Goal: Task Accomplishment & Management: Use online tool/utility

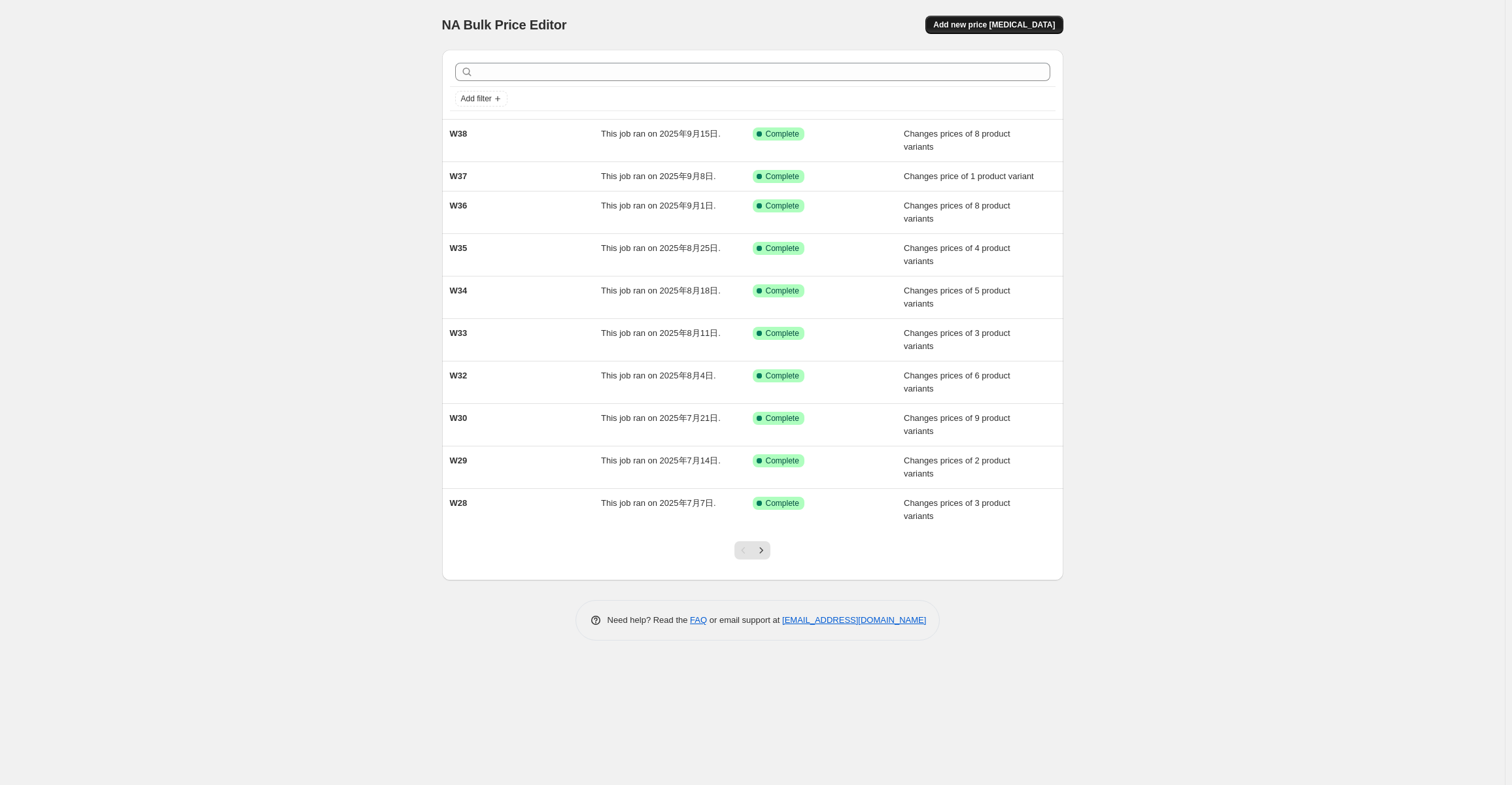
click at [1035, 20] on span "Add new price [MEDICAL_DATA]" at bounding box center [993, 25] width 122 height 10
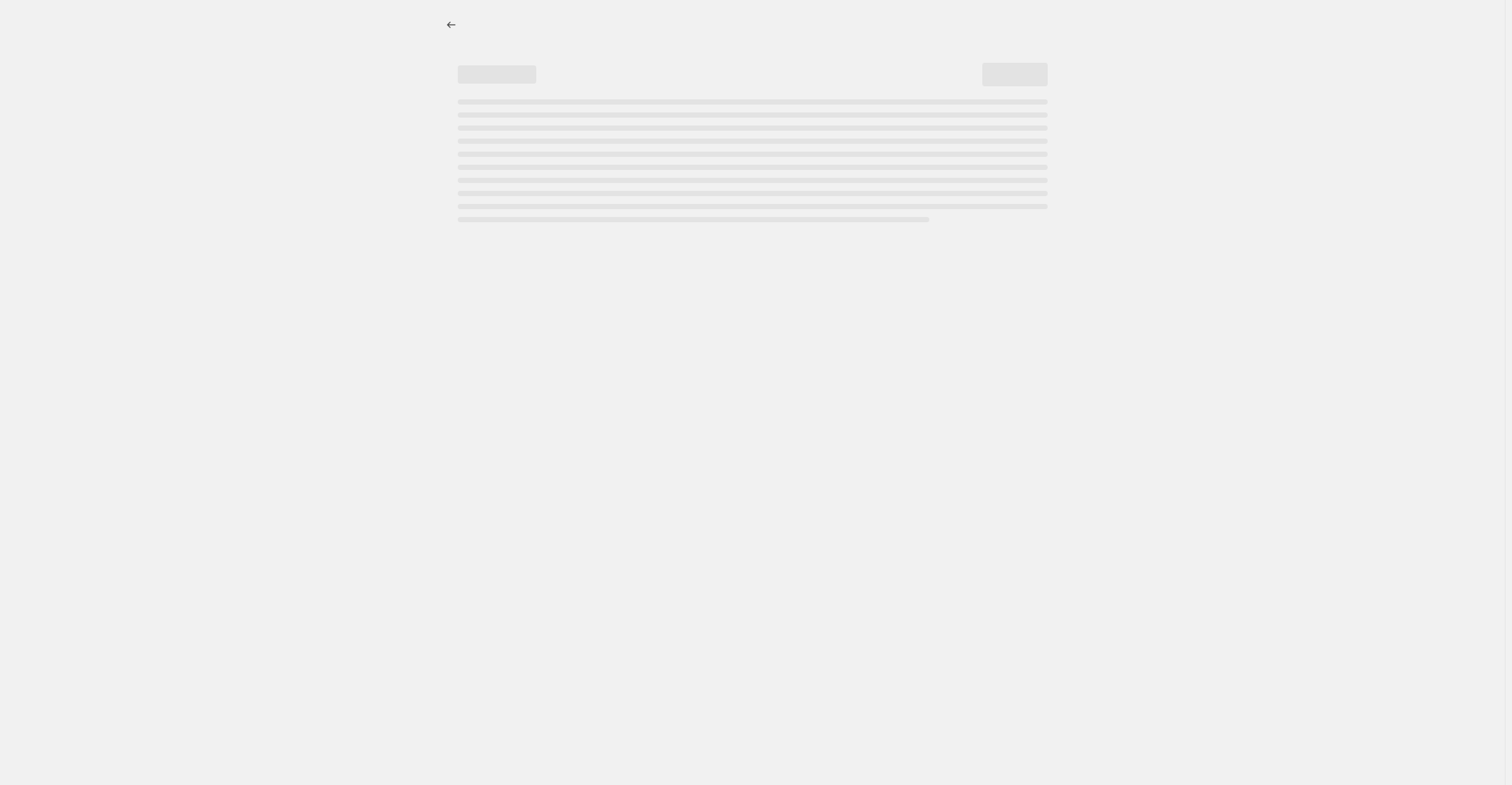
select select "percentage"
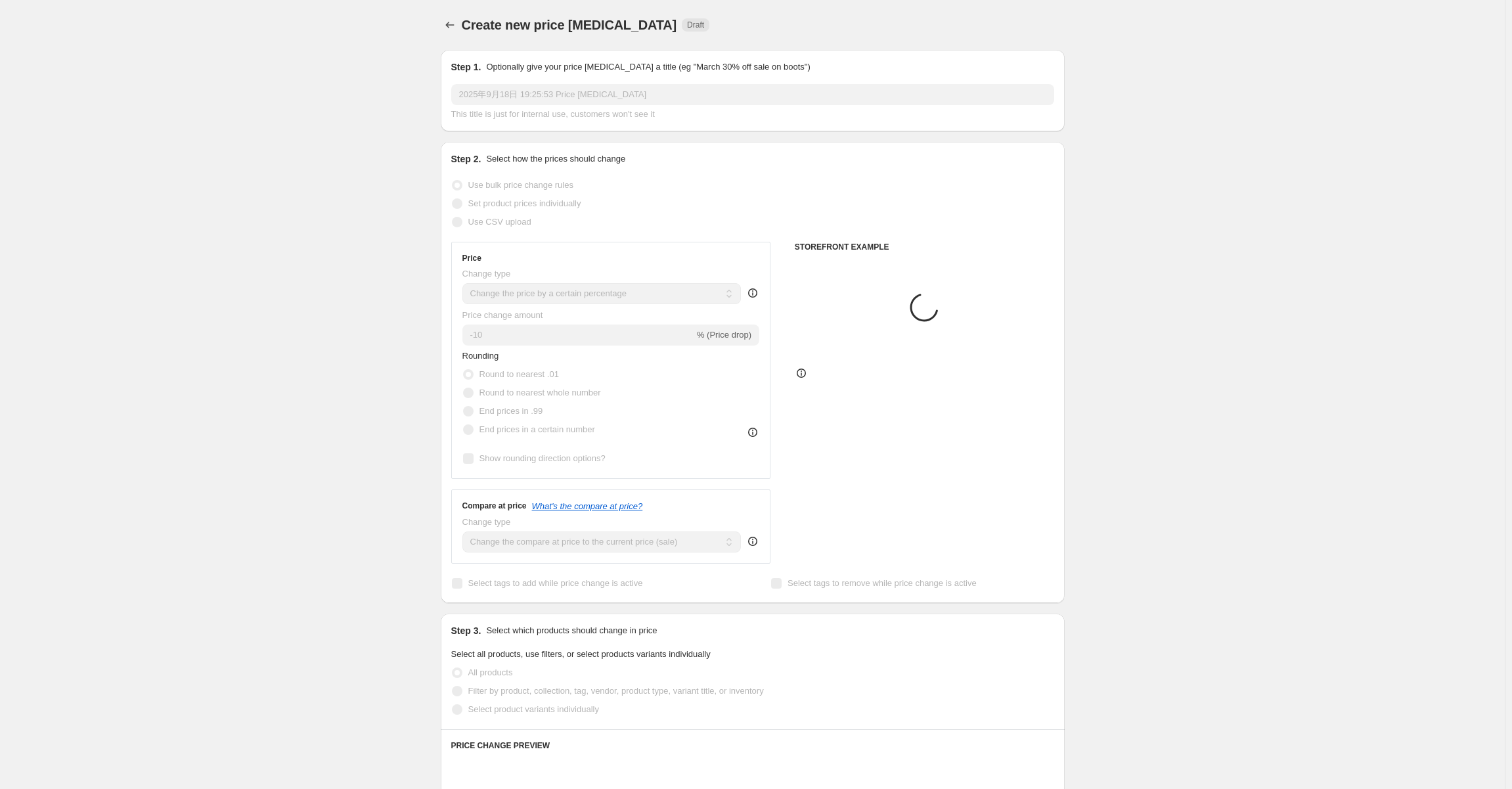
click at [555, 91] on input "2025年9月18日 19:25:53 Price [MEDICAL_DATA]" at bounding box center [752, 95] width 603 height 21
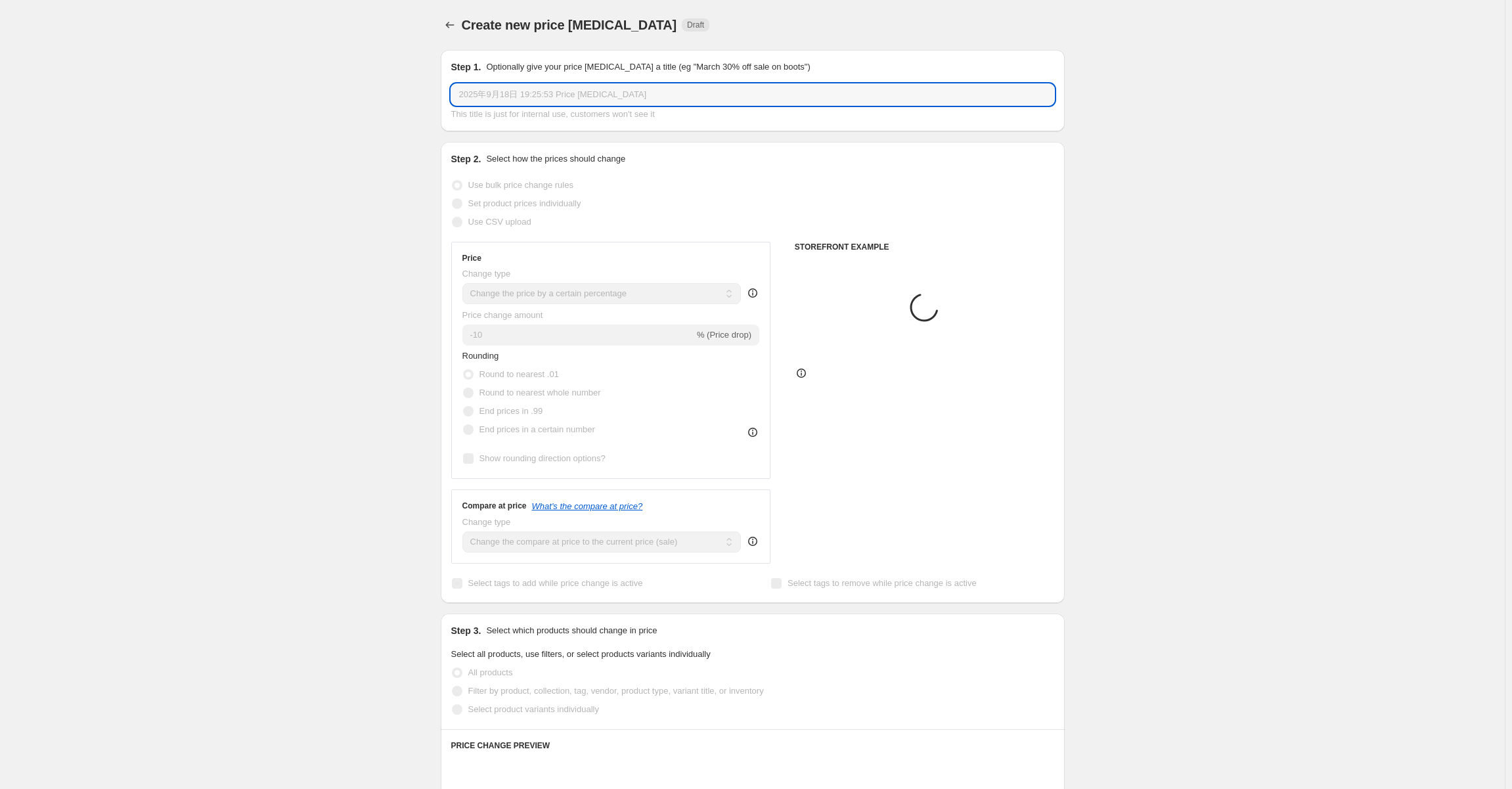
click at [555, 91] on input "2025年9月18日 19:25:53 Price [MEDICAL_DATA]" at bounding box center [752, 95] width 603 height 21
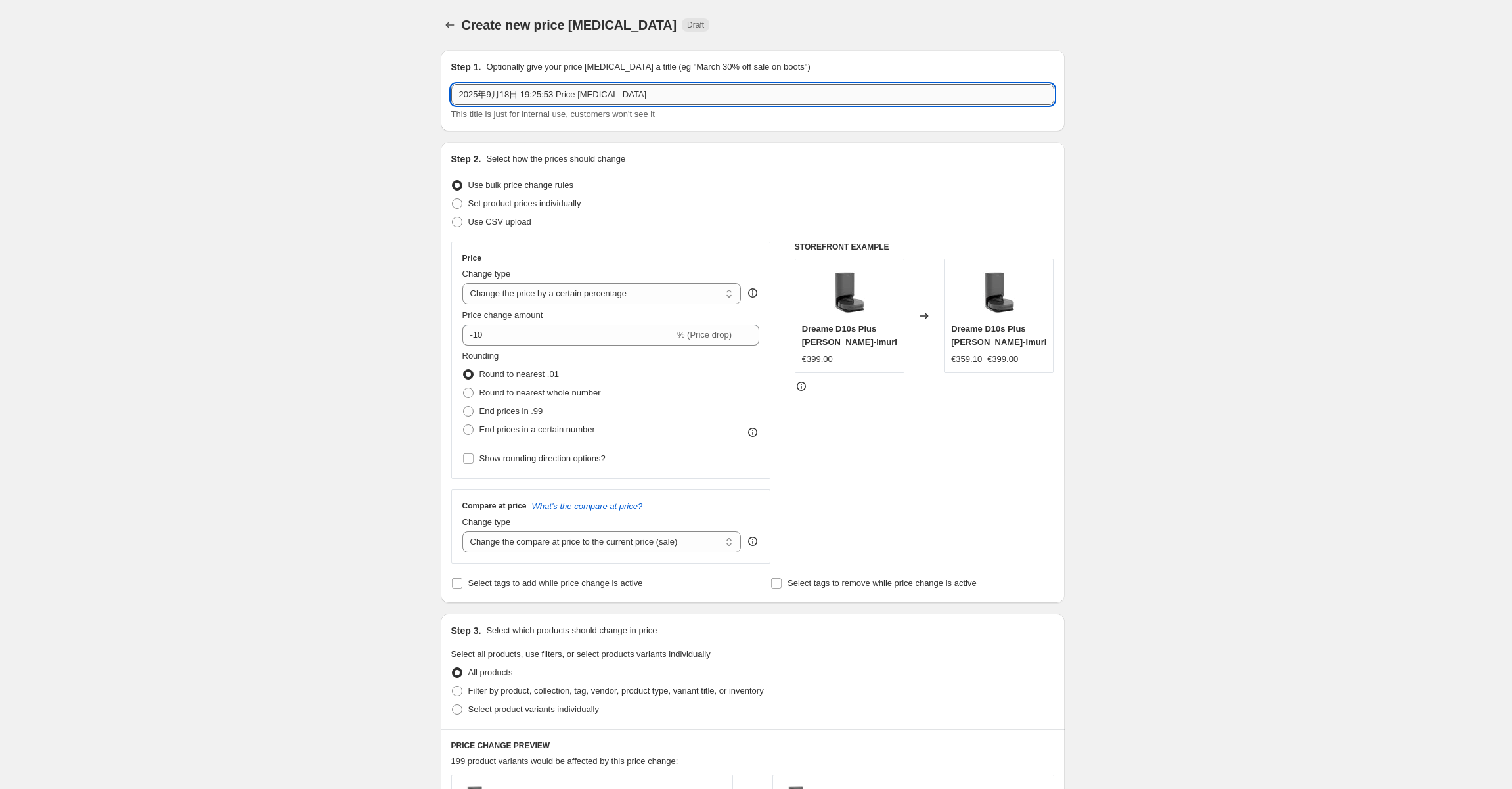
click at [555, 91] on input "2025年9月18日 19:25:53 Price [MEDICAL_DATA]" at bounding box center [752, 95] width 603 height 21
click at [551, 111] on span "This title is just for internal use, customers won't see it" at bounding box center [552, 114] width 204 height 10
click at [565, 94] on input "2025年9月18日 19:25:53 Price [MEDICAL_DATA]" at bounding box center [752, 95] width 603 height 21
paste input "W38-Flash Sale"
type input "W38-Flash Sale"
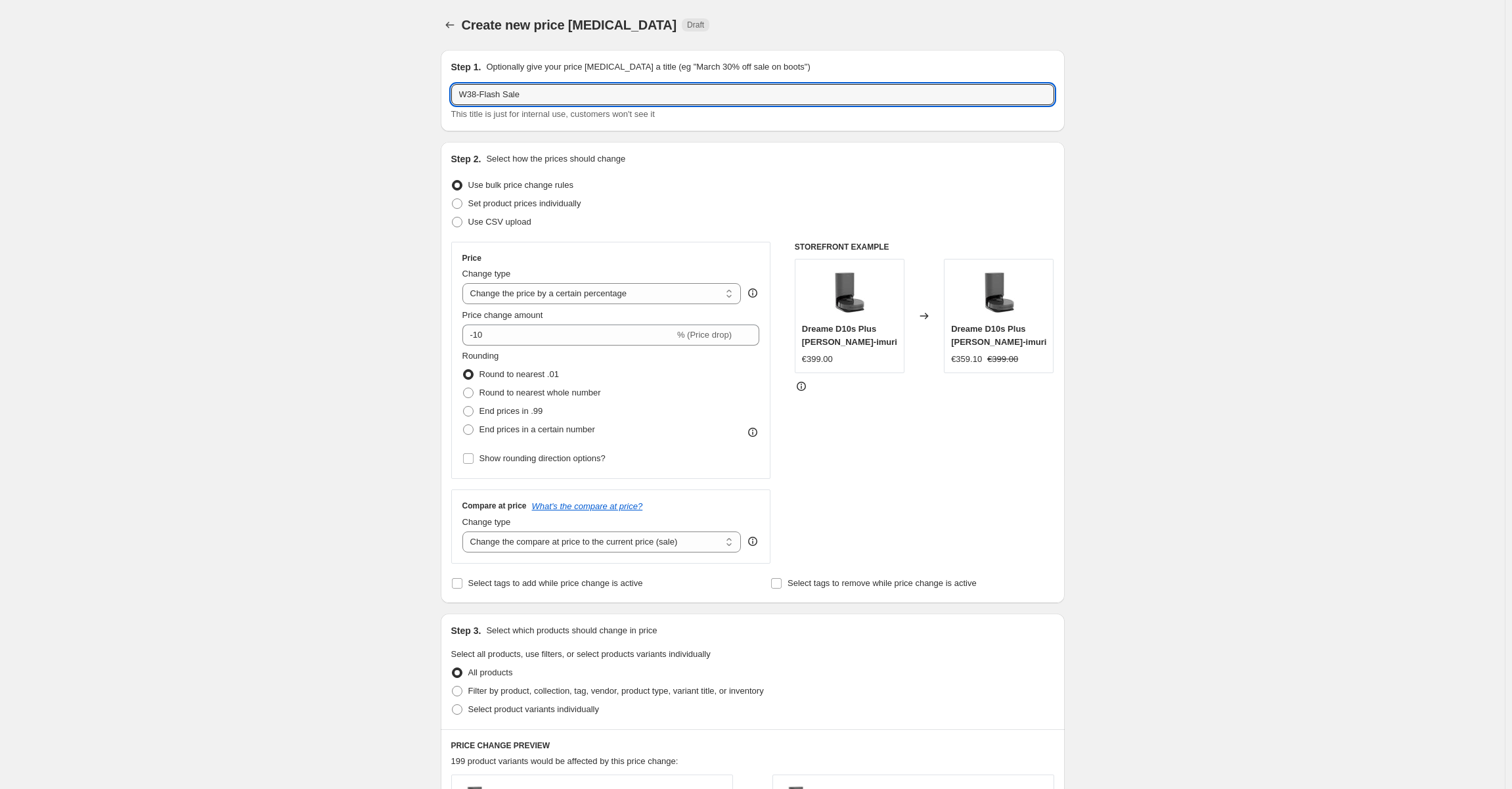
drag, startPoint x: 790, startPoint y: 113, endPoint x: 802, endPoint y: 121, distance: 14.4
click at [790, 113] on div "This title is just for internal use, customers won't see it" at bounding box center [752, 114] width 603 height 13
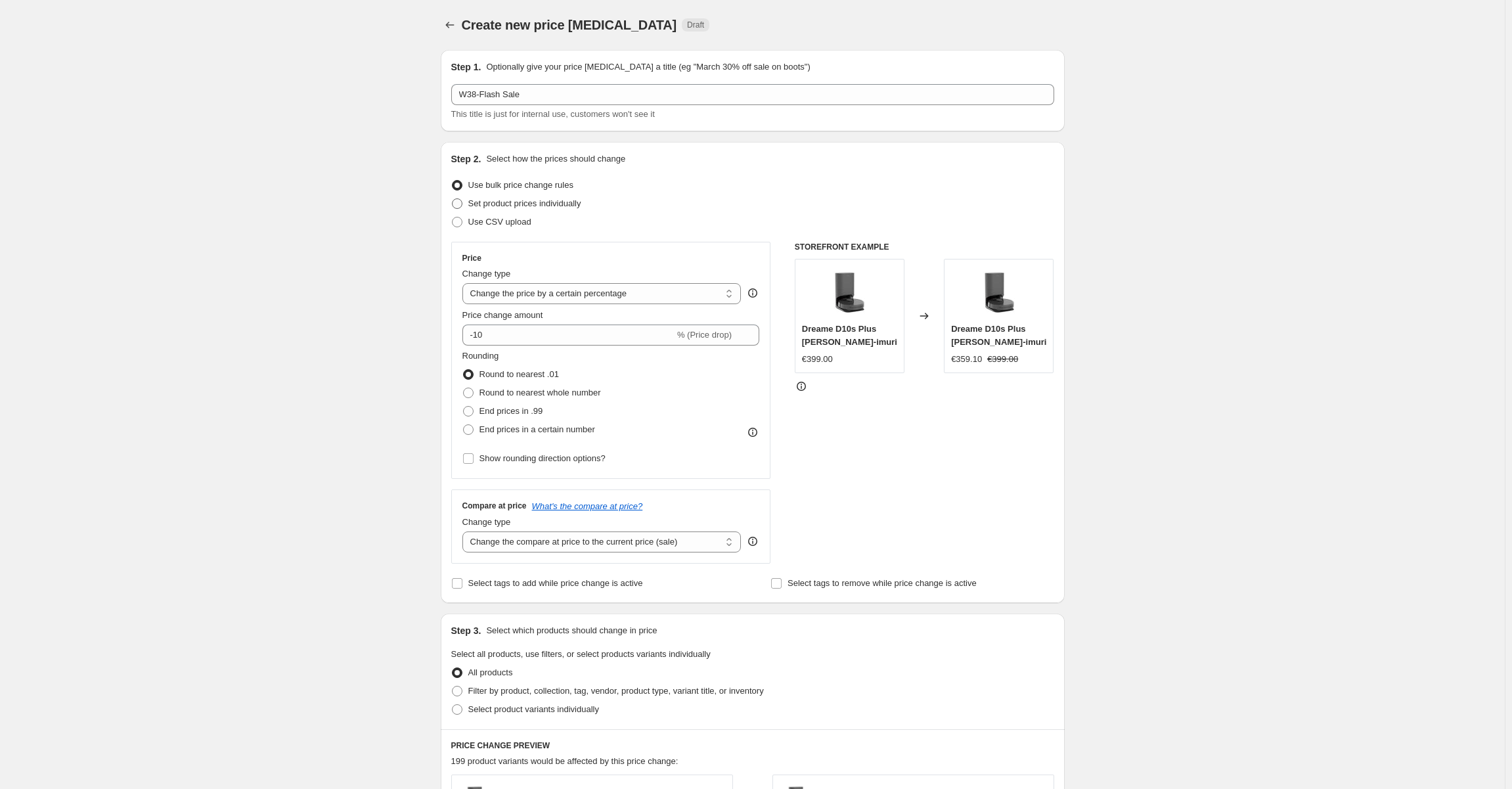
click at [540, 207] on span "Set product prices individually" at bounding box center [525, 203] width 113 height 10
click at [453, 199] on input "Set product prices individually" at bounding box center [452, 199] width 1 height 1
radio input "true"
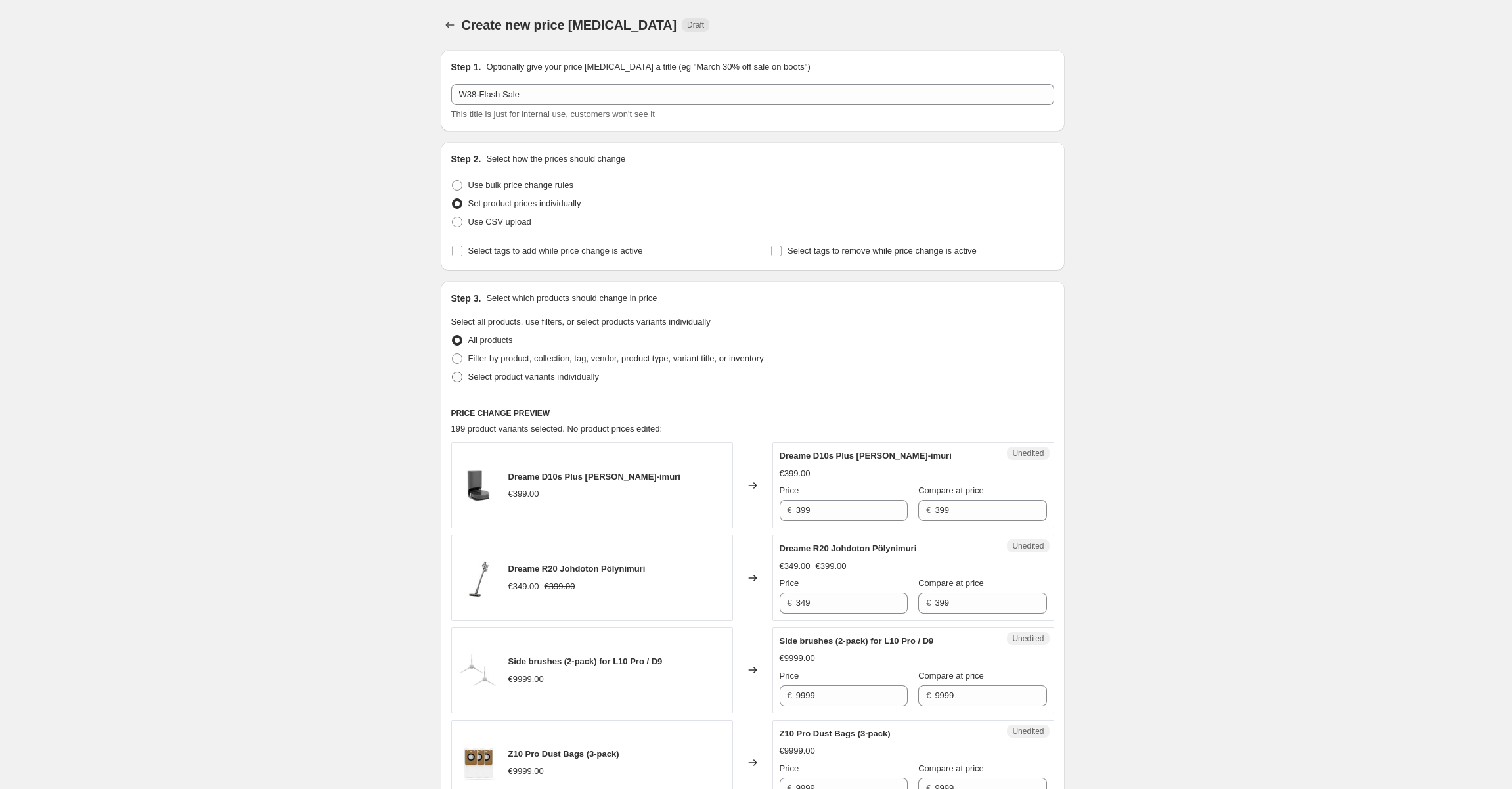
click at [558, 378] on span "Select product variants individually" at bounding box center [533, 376] width 131 height 10
click at [453, 373] on input "Select product variants individually" at bounding box center [452, 372] width 1 height 1
radio input "true"
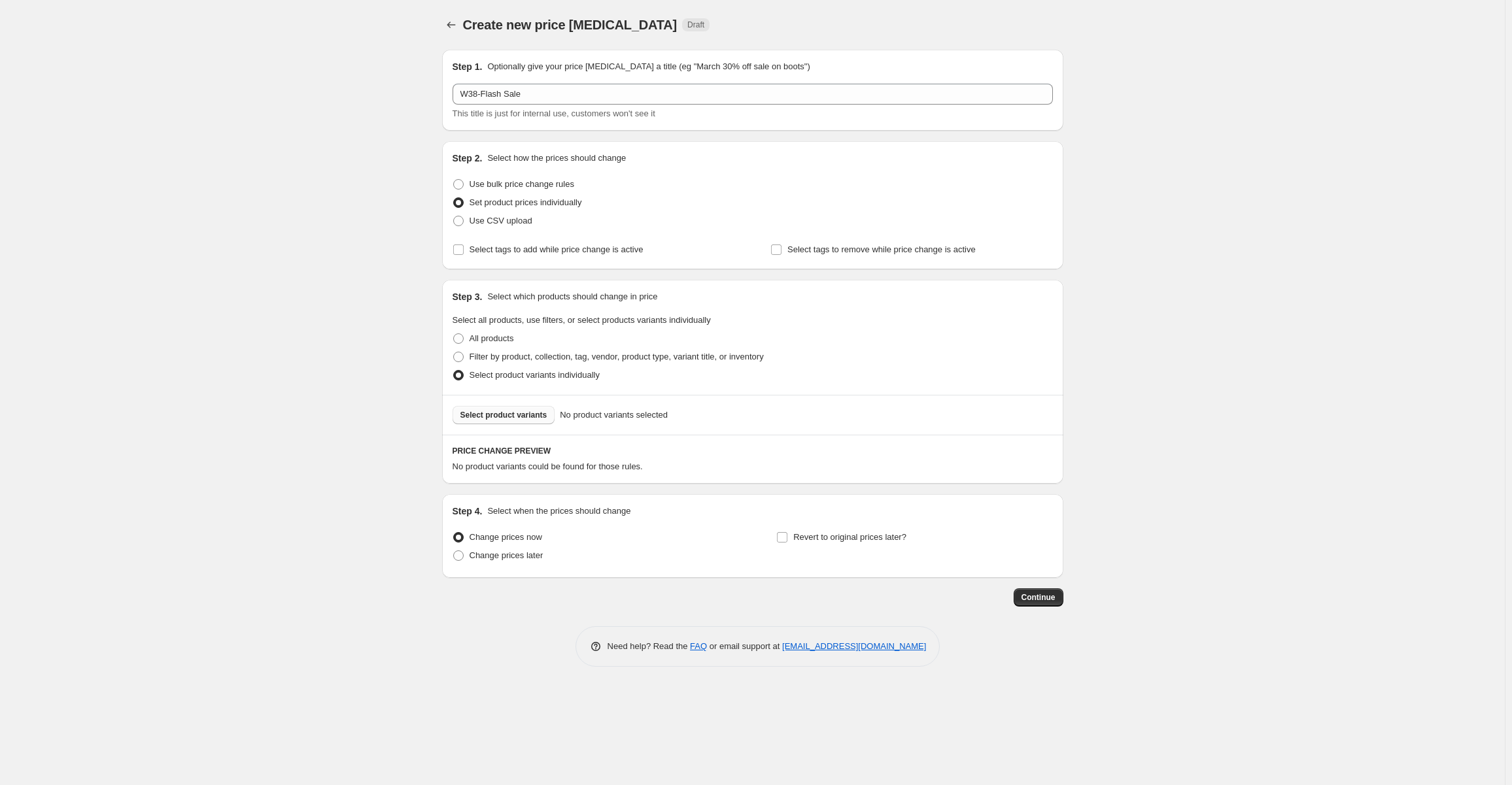
click at [508, 416] on span "Select product variants" at bounding box center [503, 415] width 87 height 10
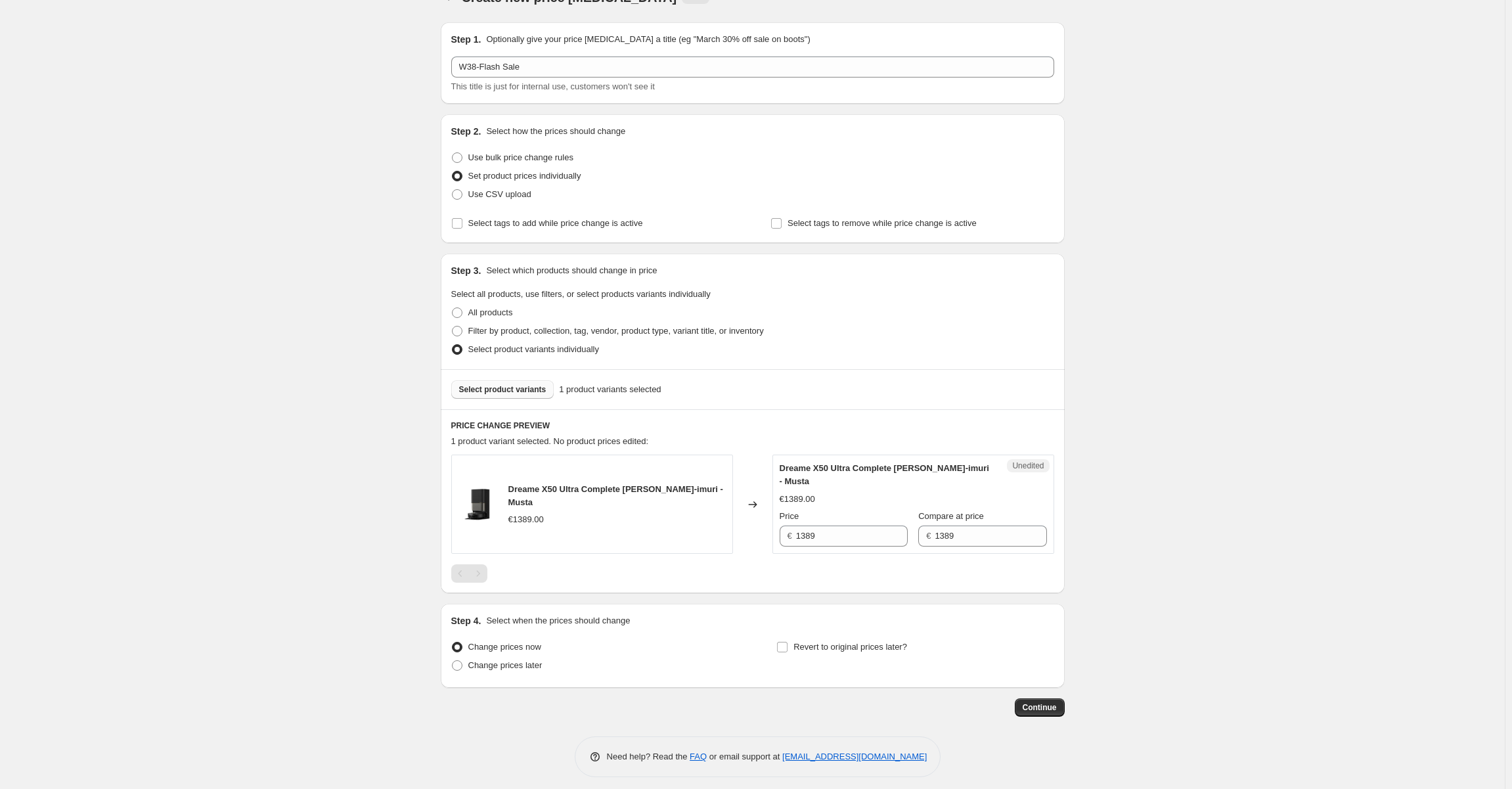
scroll to position [36, 0]
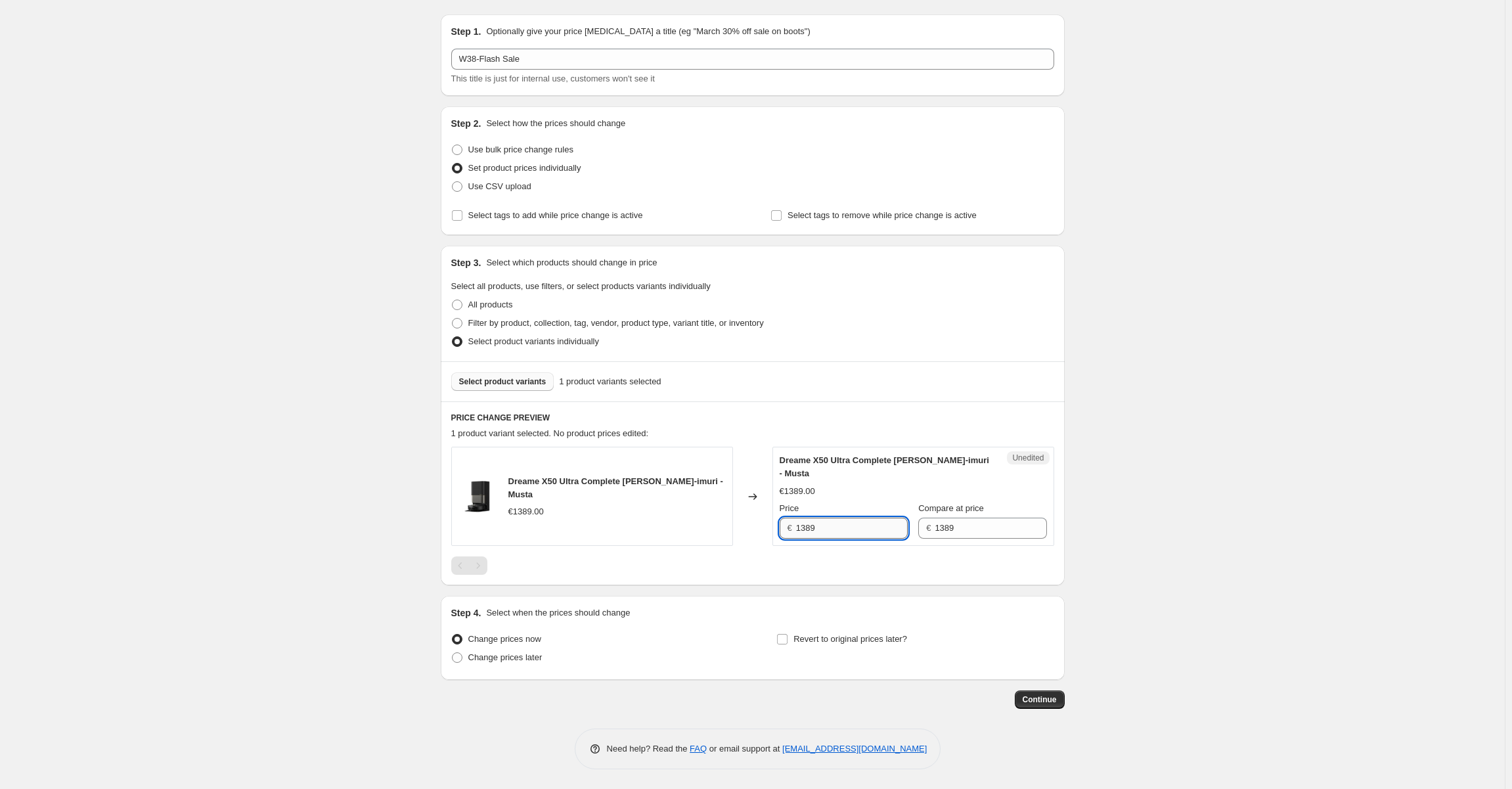
drag, startPoint x: 808, startPoint y: 531, endPoint x: 816, endPoint y: 530, distance: 8.1
click at [813, 530] on input "1389" at bounding box center [851, 528] width 112 height 21
drag, startPoint x: 825, startPoint y: 527, endPoint x: 786, endPoint y: 529, distance: 39.1
click at [786, 529] on div "€ 1389" at bounding box center [844, 528] width 128 height 21
type input "1099"
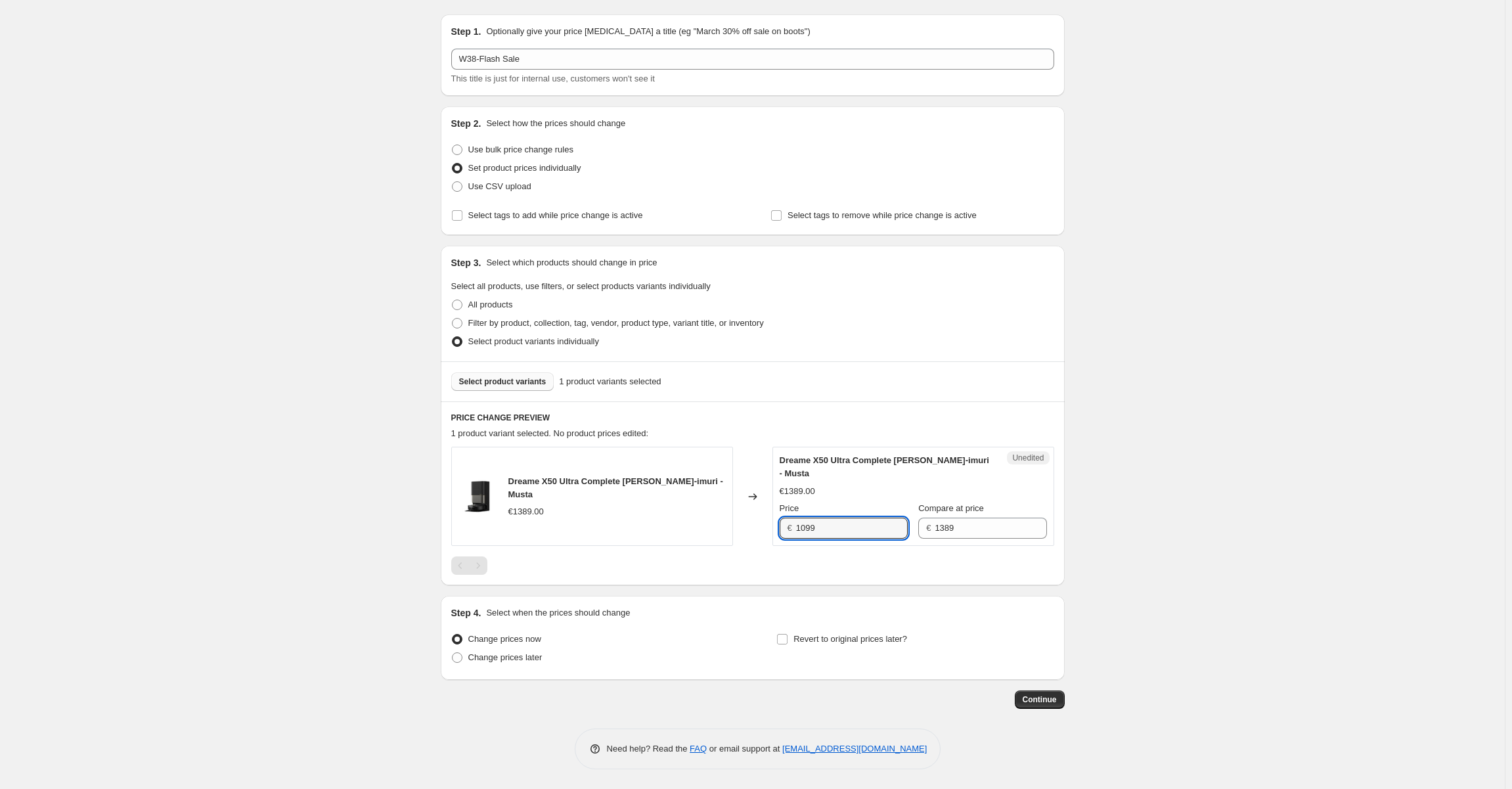
click at [525, 377] on span "Select product variants" at bounding box center [503, 381] width 88 height 10
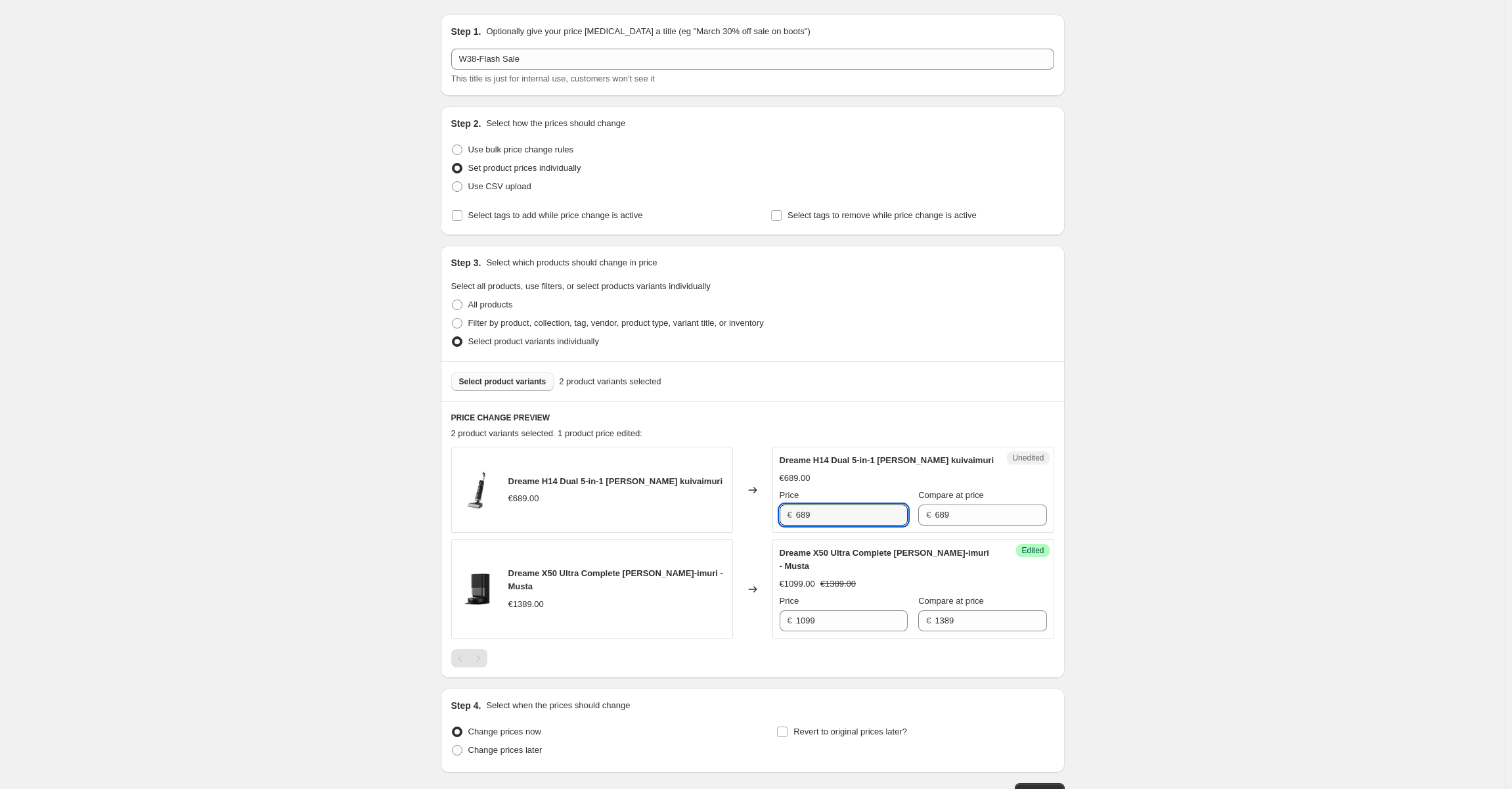
drag, startPoint x: 806, startPoint y: 517, endPoint x: 795, endPoint y: 517, distance: 11.0
click at [795, 517] on div "€ 689" at bounding box center [844, 515] width 128 height 21
type input "549"
click at [857, 486] on div "Dreame H14 Dual 5-in-1 [PERSON_NAME] kuivaimuri €689.00 Price € 549 Compare at …" at bounding box center [913, 490] width 267 height 72
click at [498, 375] on button "Select product variants" at bounding box center [502, 381] width 103 height 18
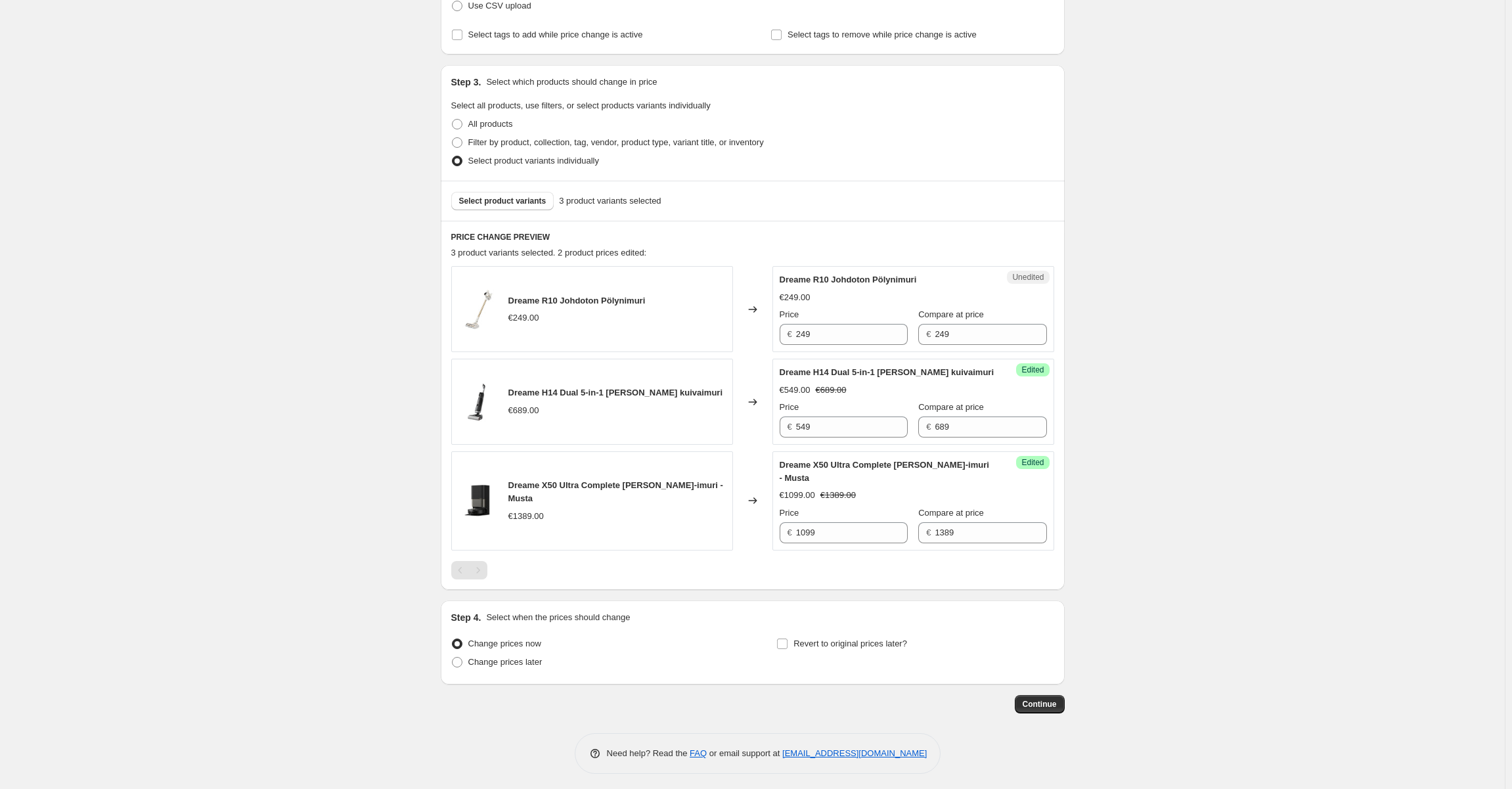
scroll to position [221, 0]
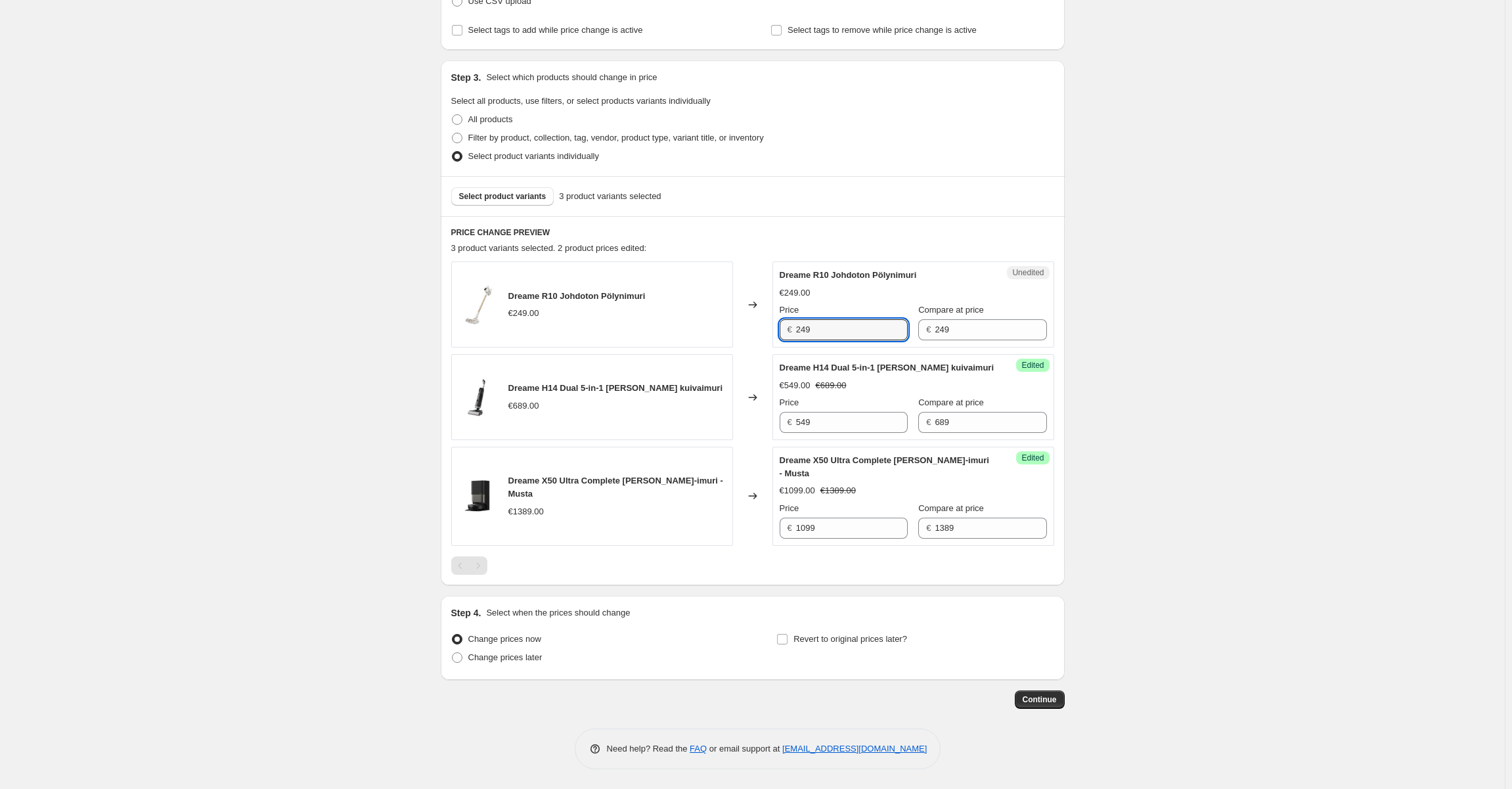
drag, startPoint x: 811, startPoint y: 332, endPoint x: 772, endPoint y: 329, distance: 39.1
click at [772, 329] on div "Dreame R10 Johdoton Pölynimuri €249.00 Changed to Unedited Dreame R10 Johdoton …" at bounding box center [752, 304] width 603 height 86
type input "199"
click at [795, 199] on div "Select product variants 3 product variants selected" at bounding box center [752, 196] width 603 height 18
click at [518, 204] on button "Select product variants" at bounding box center [502, 196] width 103 height 18
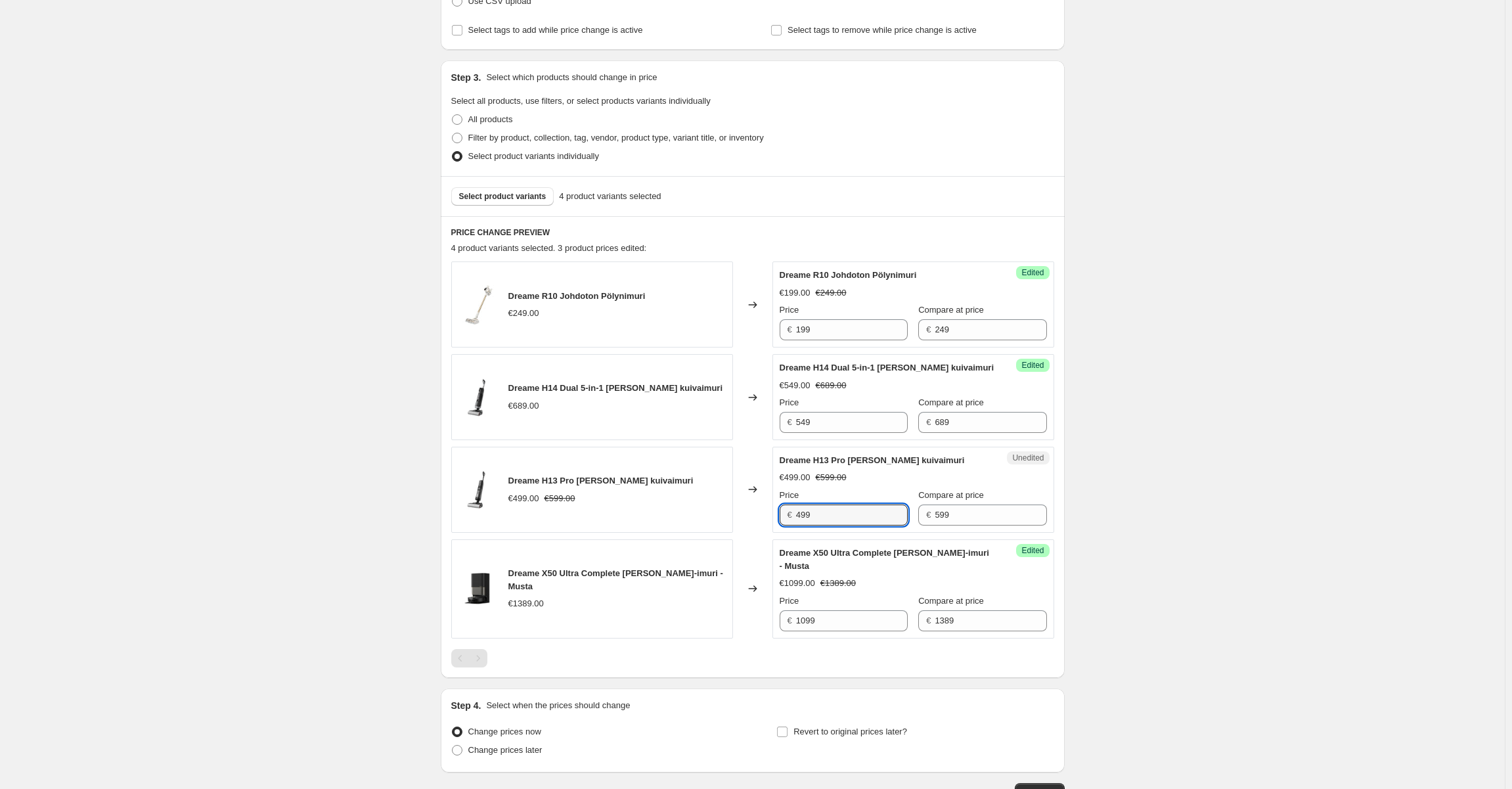
drag, startPoint x: 806, startPoint y: 518, endPoint x: 787, endPoint y: 515, distance: 19.2
click at [787, 515] on div "€ 499" at bounding box center [844, 515] width 128 height 21
type input "249"
click at [850, 489] on div "Price" at bounding box center [844, 495] width 128 height 13
click at [530, 196] on span "Select product variants" at bounding box center [503, 196] width 88 height 10
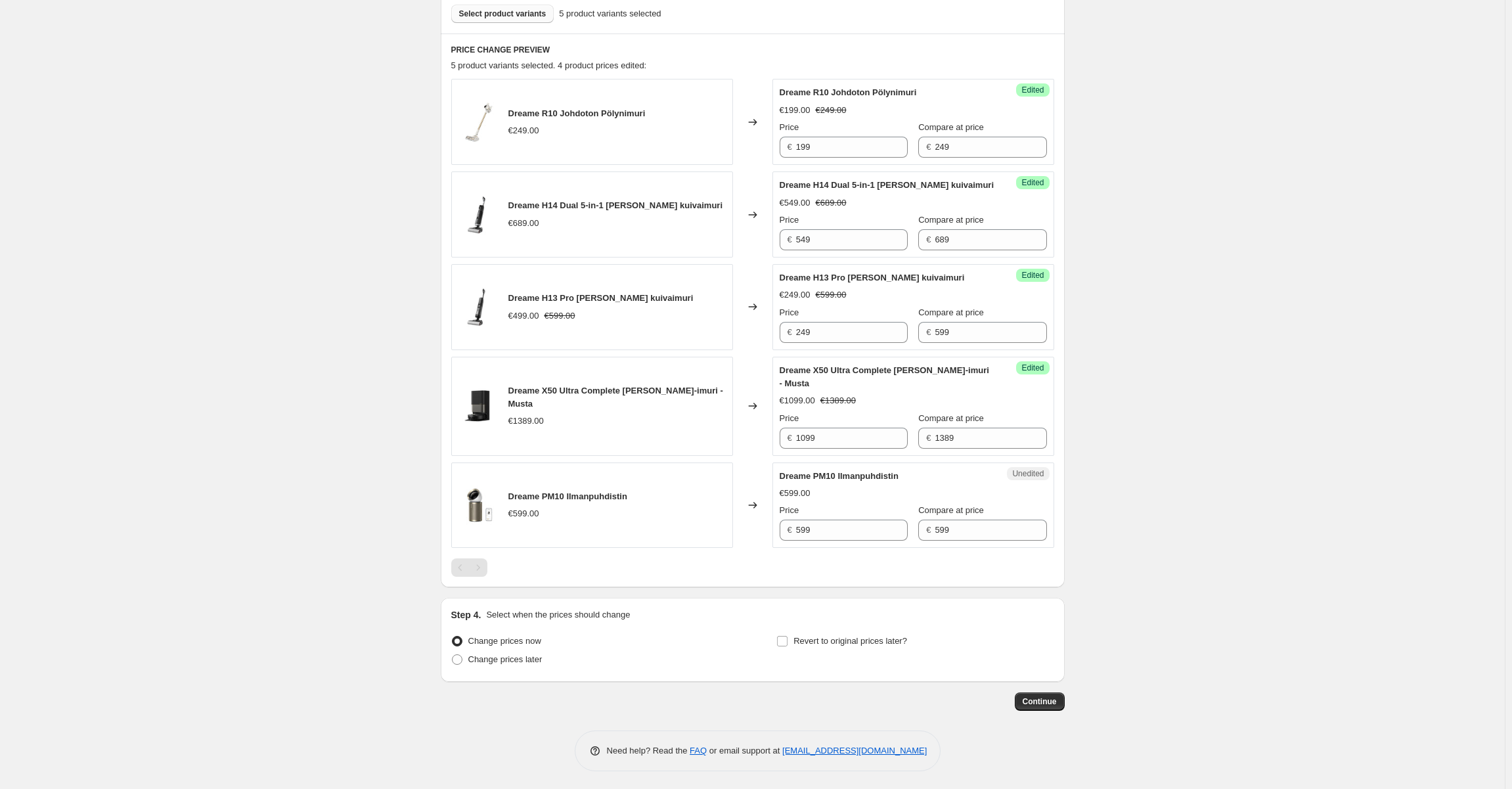
scroll to position [405, 0]
click at [802, 528] on input "599" at bounding box center [851, 528] width 112 height 21
drag, startPoint x: 808, startPoint y: 528, endPoint x: 779, endPoint y: 527, distance: 29.0
click at [779, 527] on div "Unedited Dreame PM10 Ilmanpuhdistin €599.00 Price € 599 Compare at price € 599" at bounding box center [913, 503] width 282 height 86
type input "449"
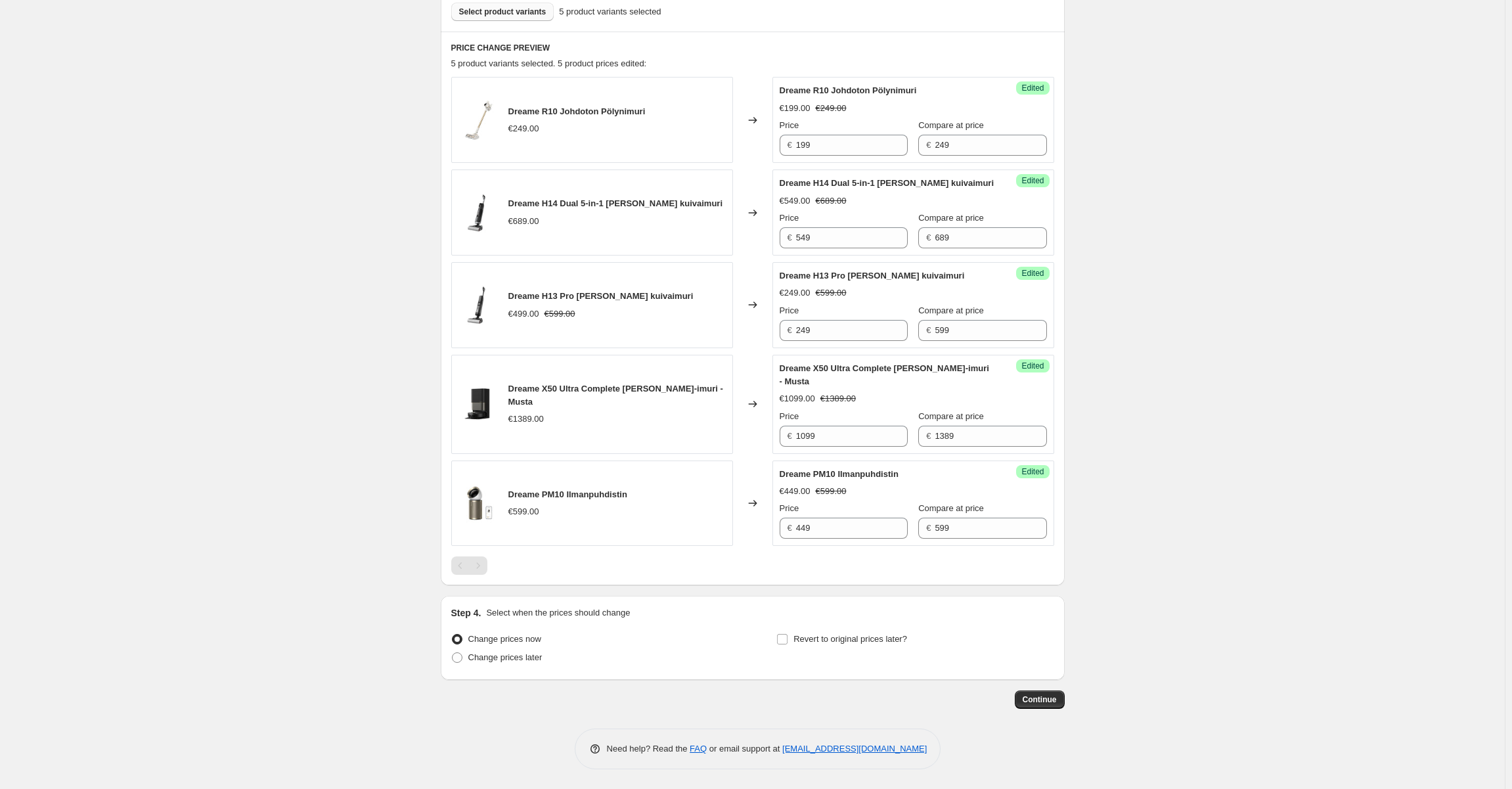
click at [833, 505] on div "Price" at bounding box center [844, 508] width 128 height 13
click at [525, 15] on span "Select product variants" at bounding box center [503, 12] width 88 height 10
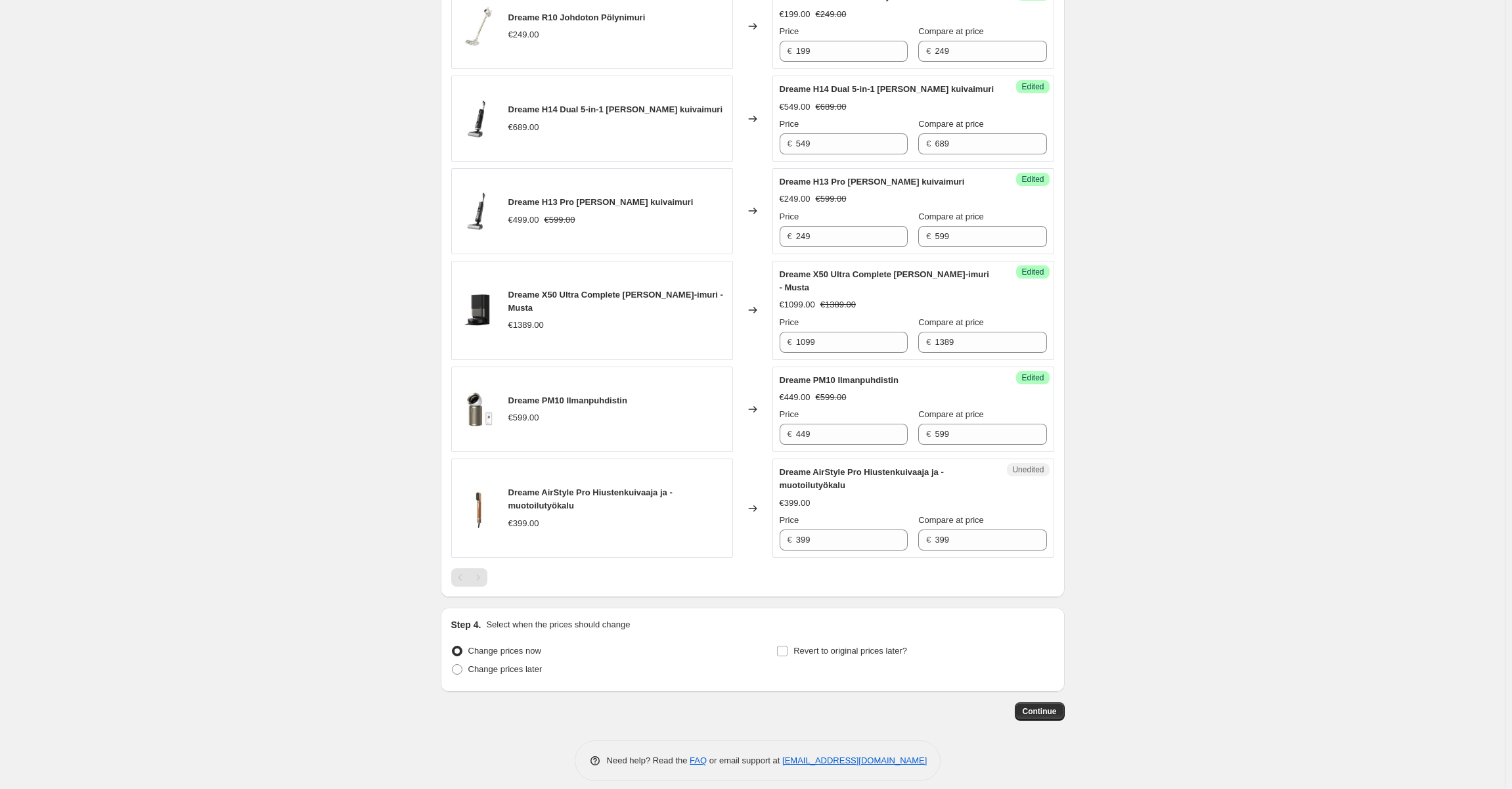
scroll to position [511, 0]
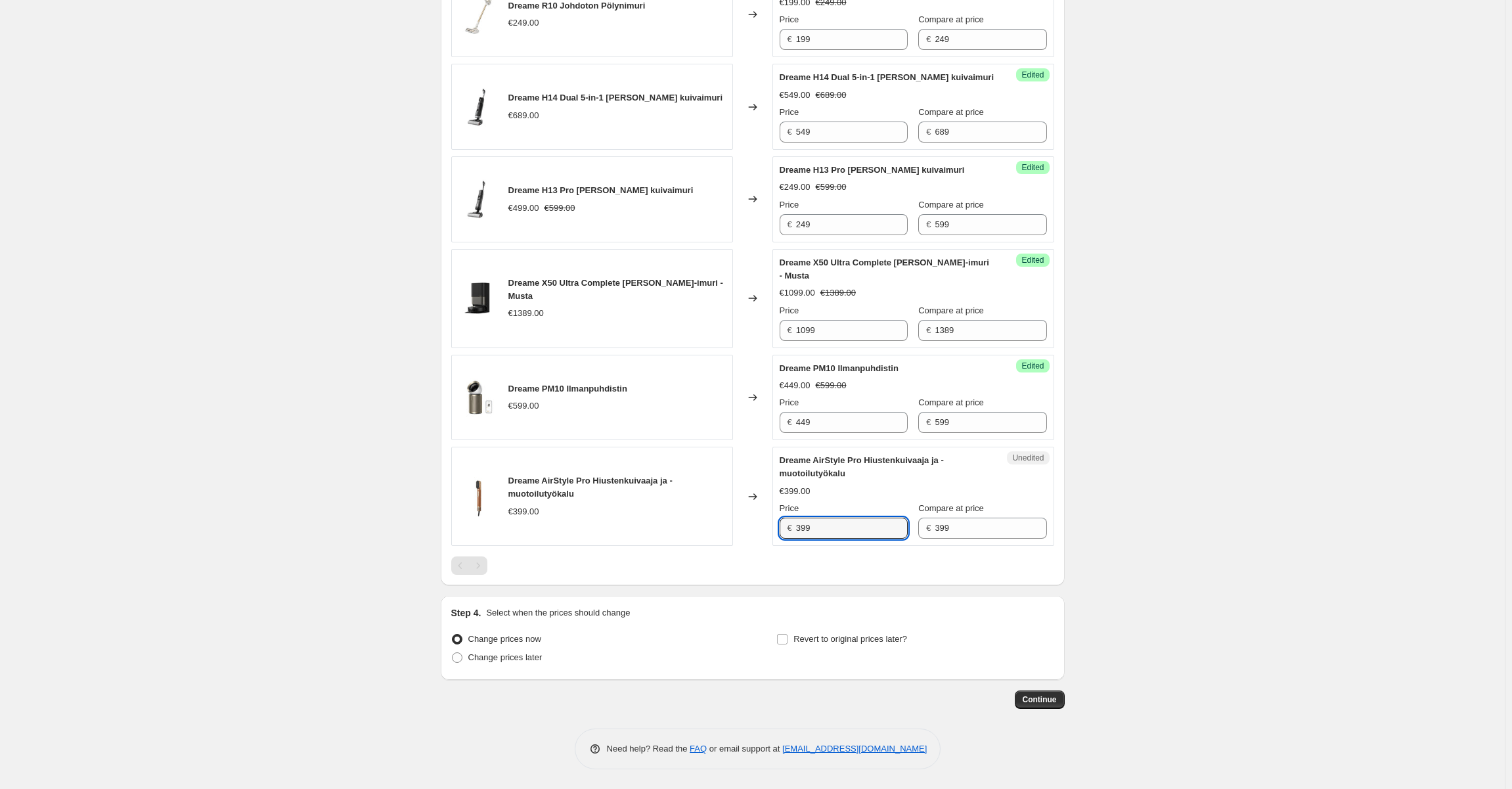
drag, startPoint x: 806, startPoint y: 531, endPoint x: 785, endPoint y: 531, distance: 21.0
click at [785, 531] on div "€ 399" at bounding box center [844, 528] width 128 height 21
type input "249"
drag, startPoint x: 655, startPoint y: 622, endPoint x: 646, endPoint y: 628, distance: 10.8
click at [652, 623] on div "Step 4. Select when the prices should change Change prices now Change prices la…" at bounding box center [752, 637] width 603 height 63
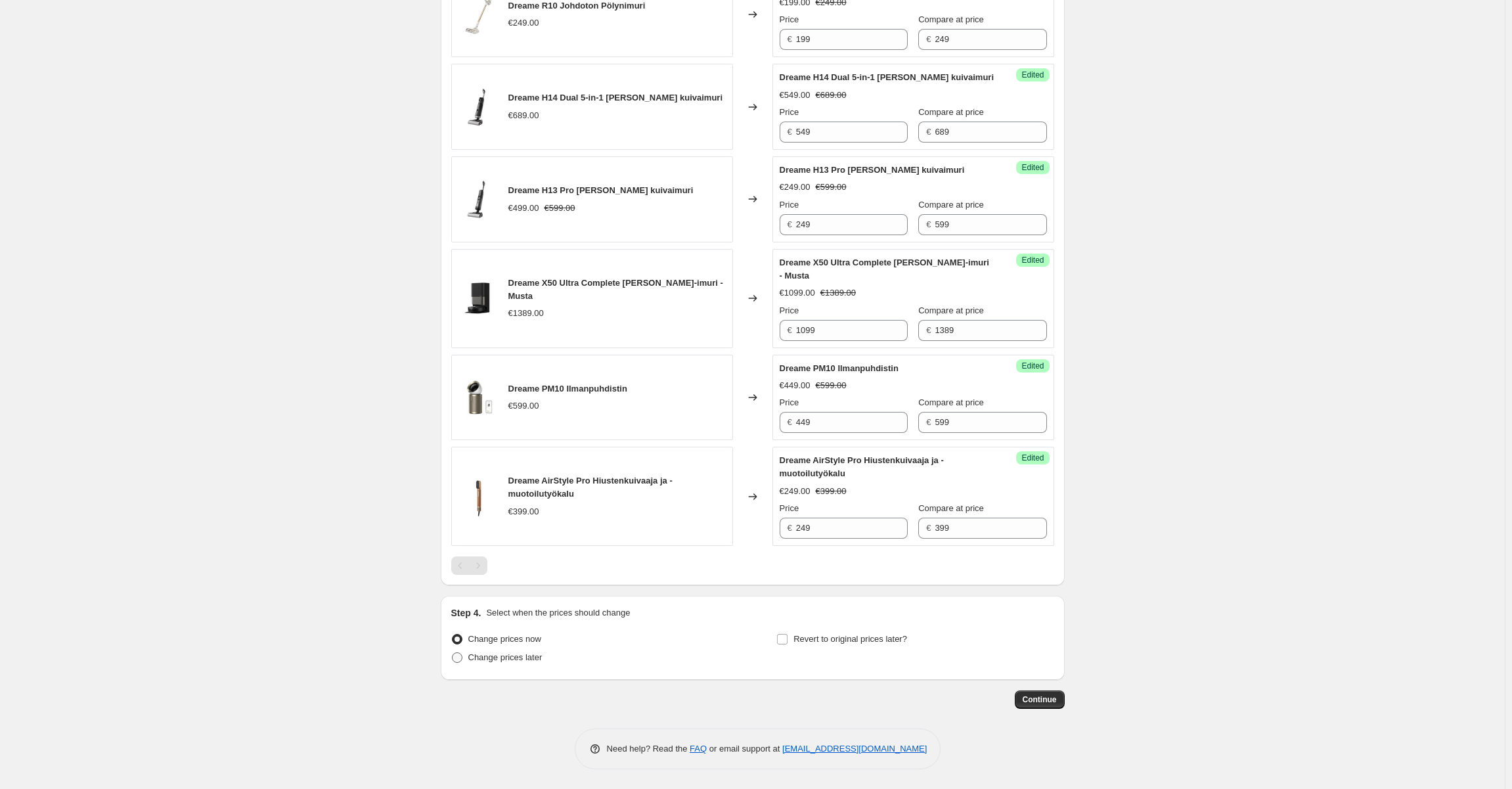
click at [505, 667] on label "Change prices later" at bounding box center [496, 657] width 91 height 18
click at [453, 653] on input "Change prices later" at bounding box center [452, 652] width 1 height 1
radio input "true"
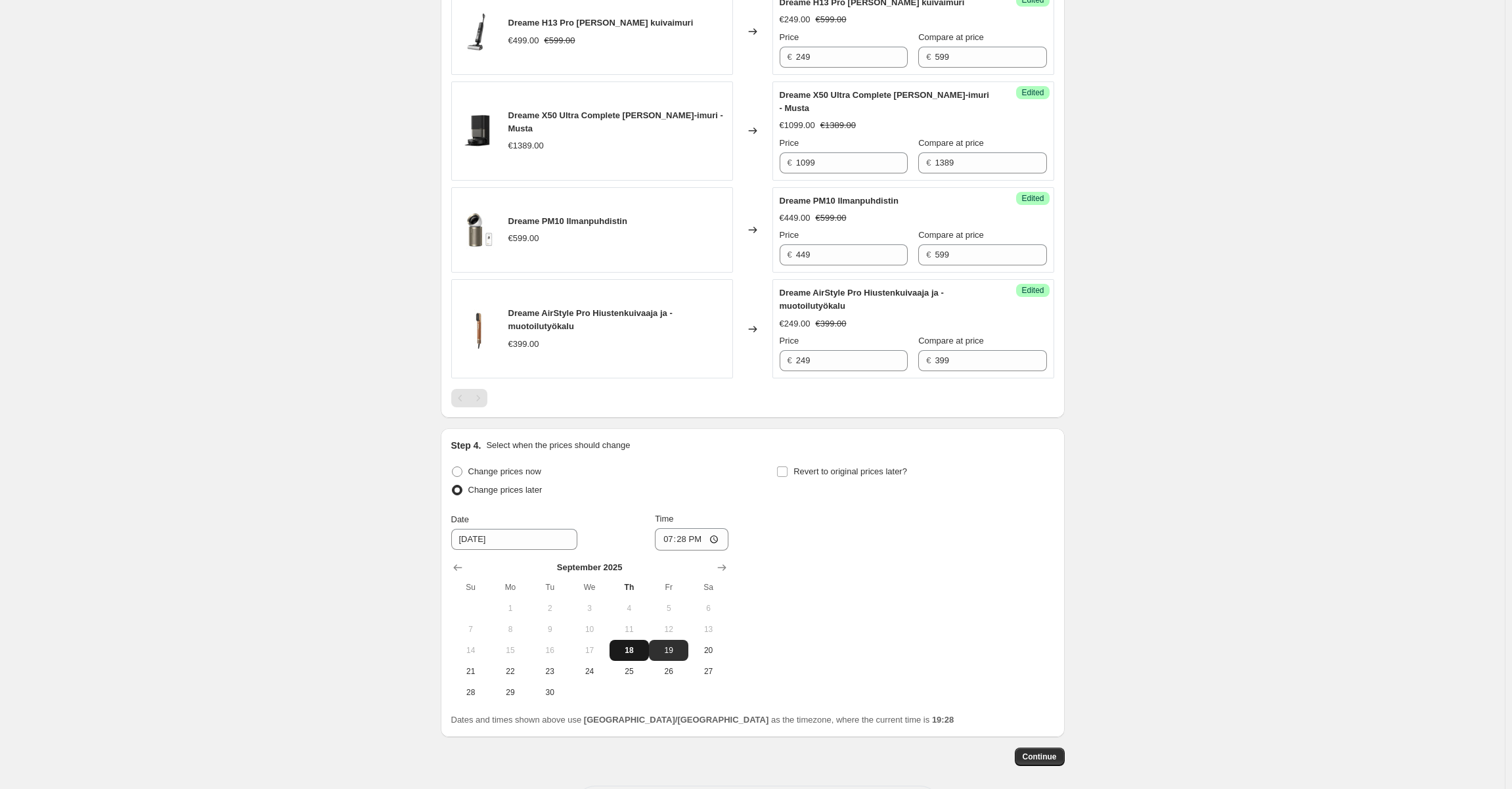
scroll to position [736, 0]
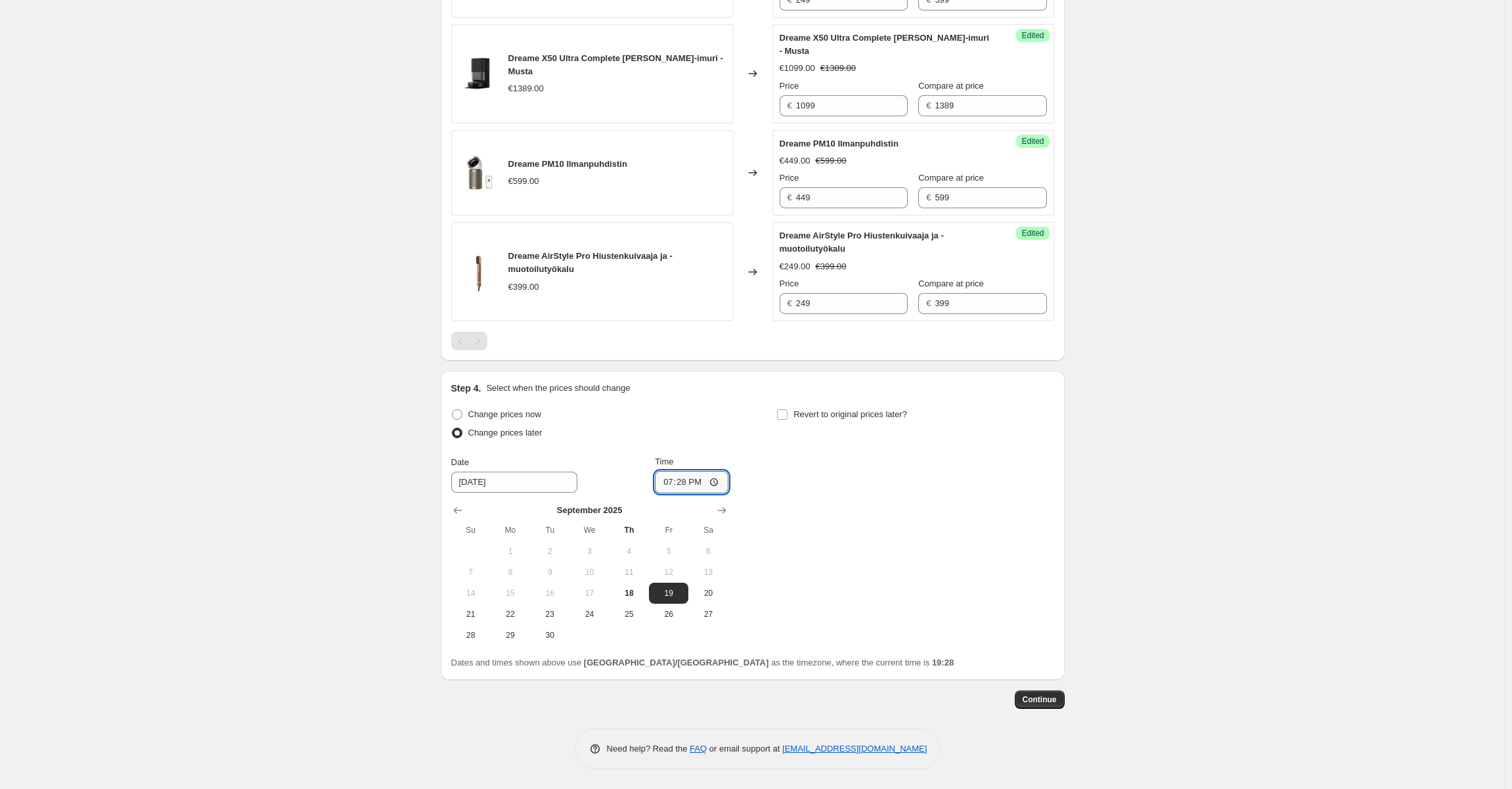
click at [684, 480] on input "19:28" at bounding box center [691, 482] width 74 height 23
type input "07:00"
click at [816, 414] on span "Revert to original prices later?" at bounding box center [850, 414] width 114 height 10
click at [787, 414] on input "Revert to original prices later?" at bounding box center [782, 414] width 10 height 10
checkbox input "true"
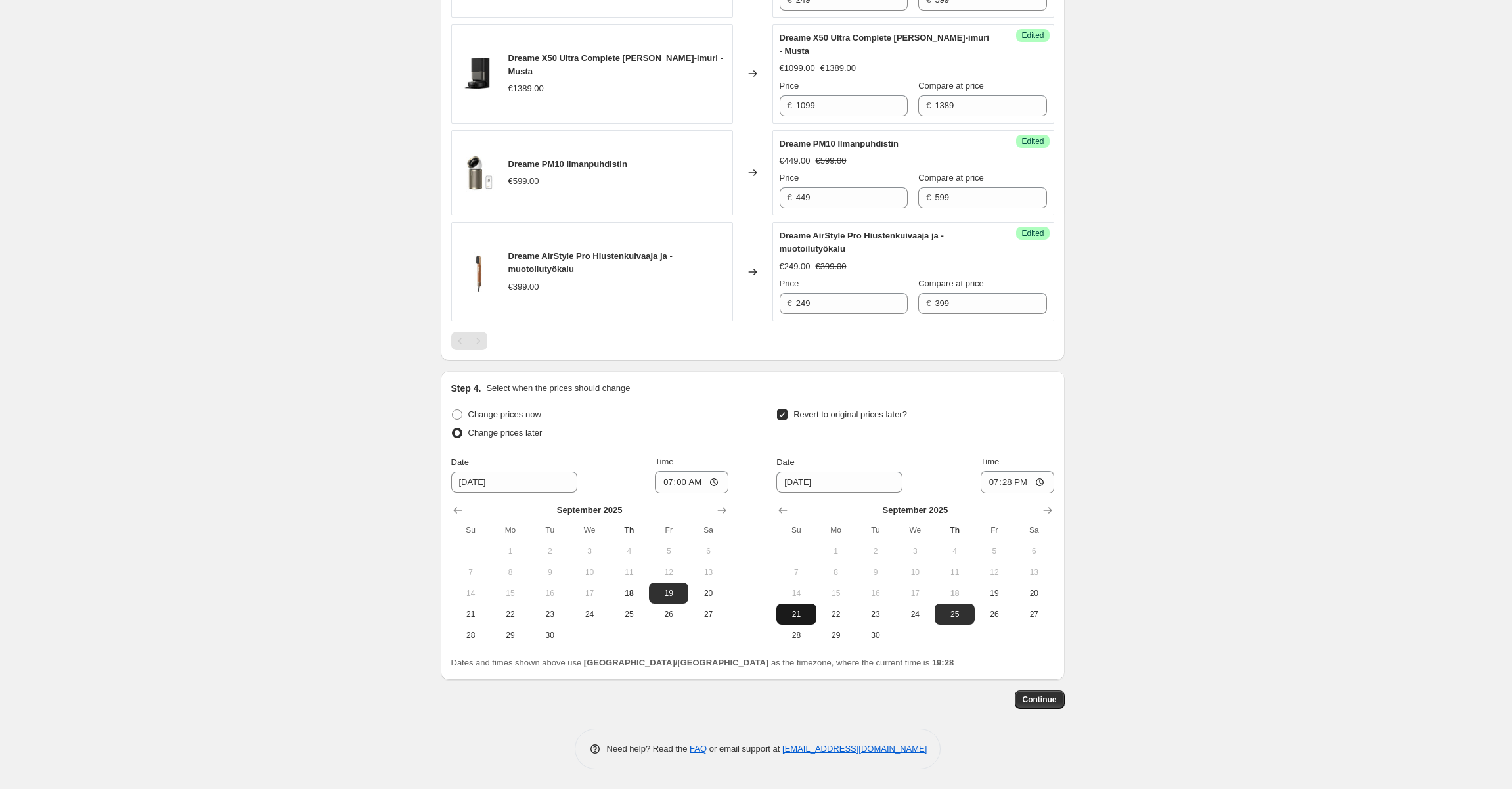
click at [796, 616] on span "21" at bounding box center [796, 614] width 29 height 10
type input "[DATE]"
click at [1007, 484] on input "19:28" at bounding box center [1017, 482] width 74 height 23
type input "06:59"
click at [1118, 451] on div "Create new price [MEDICAL_DATA]. This page is ready Create new price [MEDICAL_D…" at bounding box center [753, 26] width 1505 height 1524
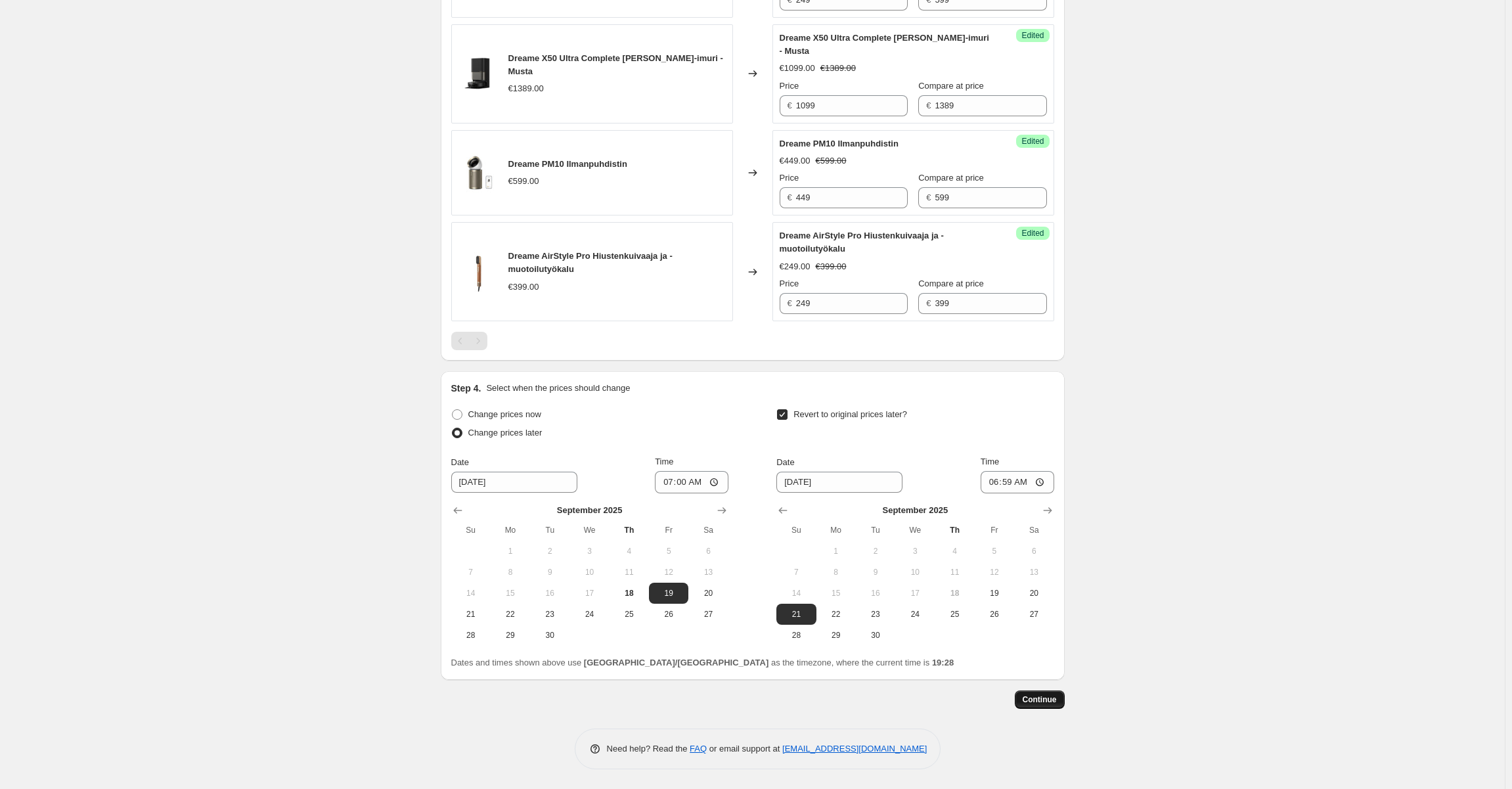
click at [1051, 703] on span "Continue" at bounding box center [1040, 700] width 34 height 10
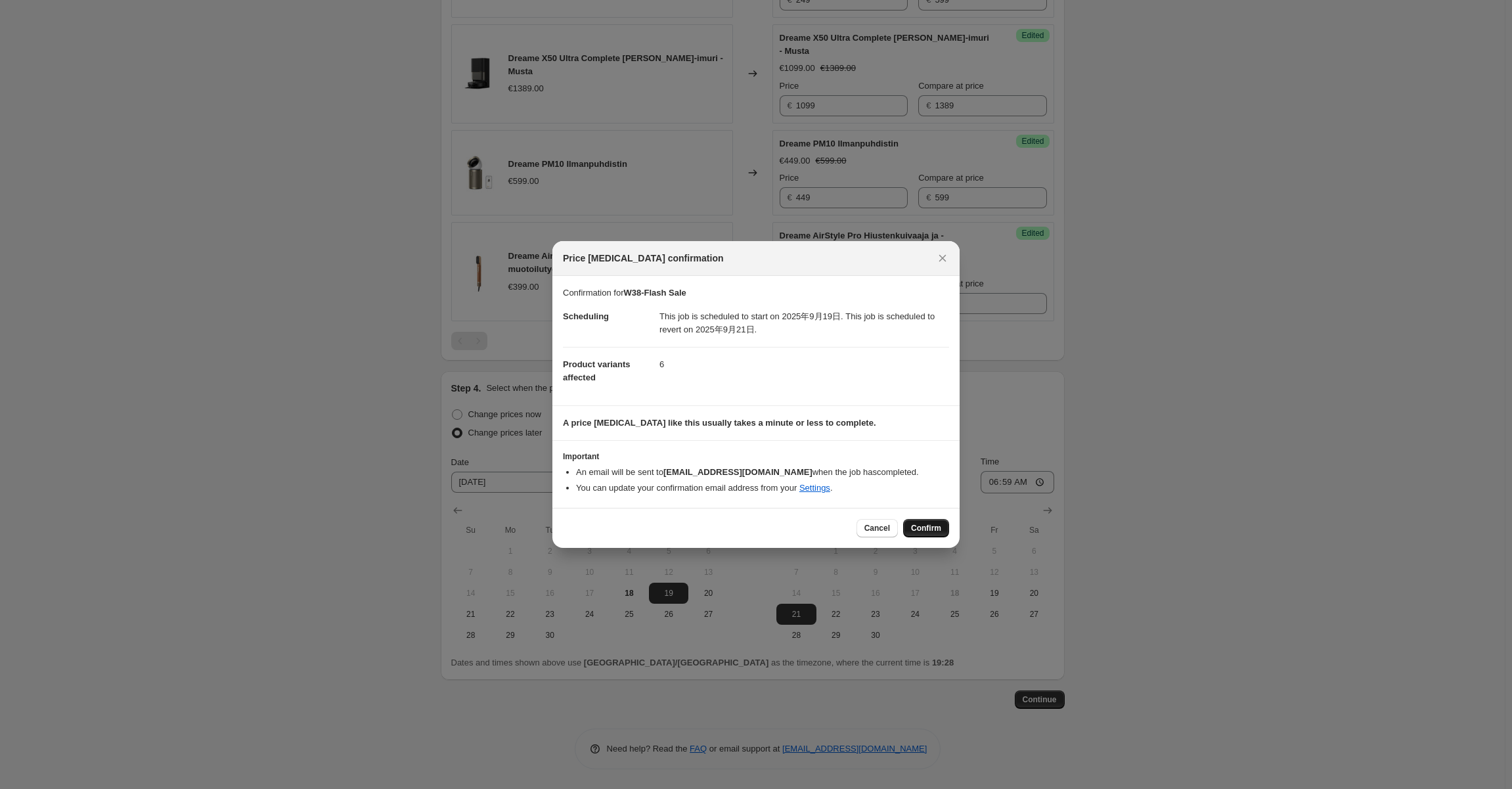
click at [915, 536] on button "Confirm" at bounding box center [926, 528] width 46 height 18
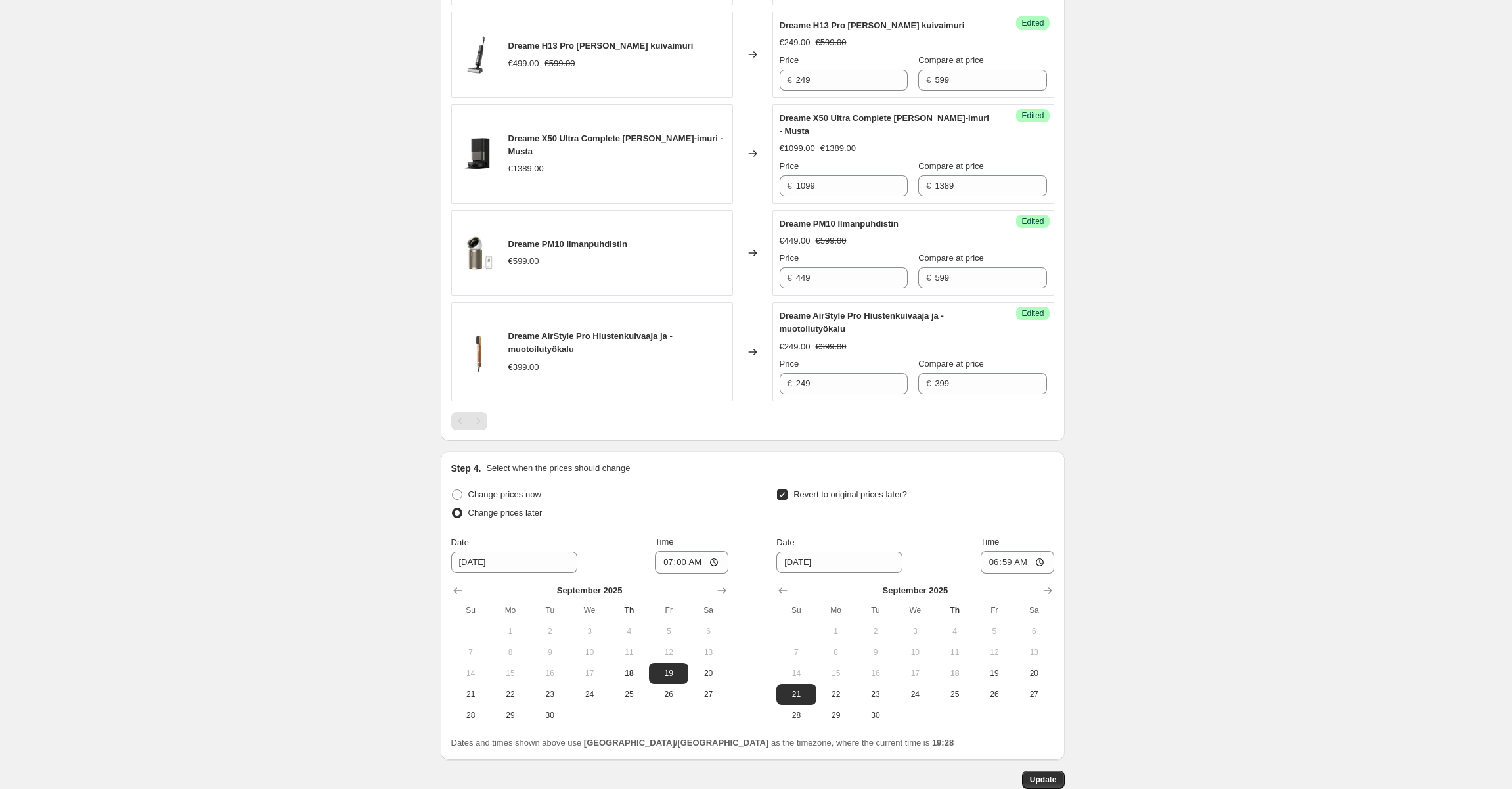
click at [1185, 506] on div "W38-Flash Sale. This page is ready W38-Flash Sale Info Scheduled Copy to new jo…" at bounding box center [753, 66] width 1505 height 1605
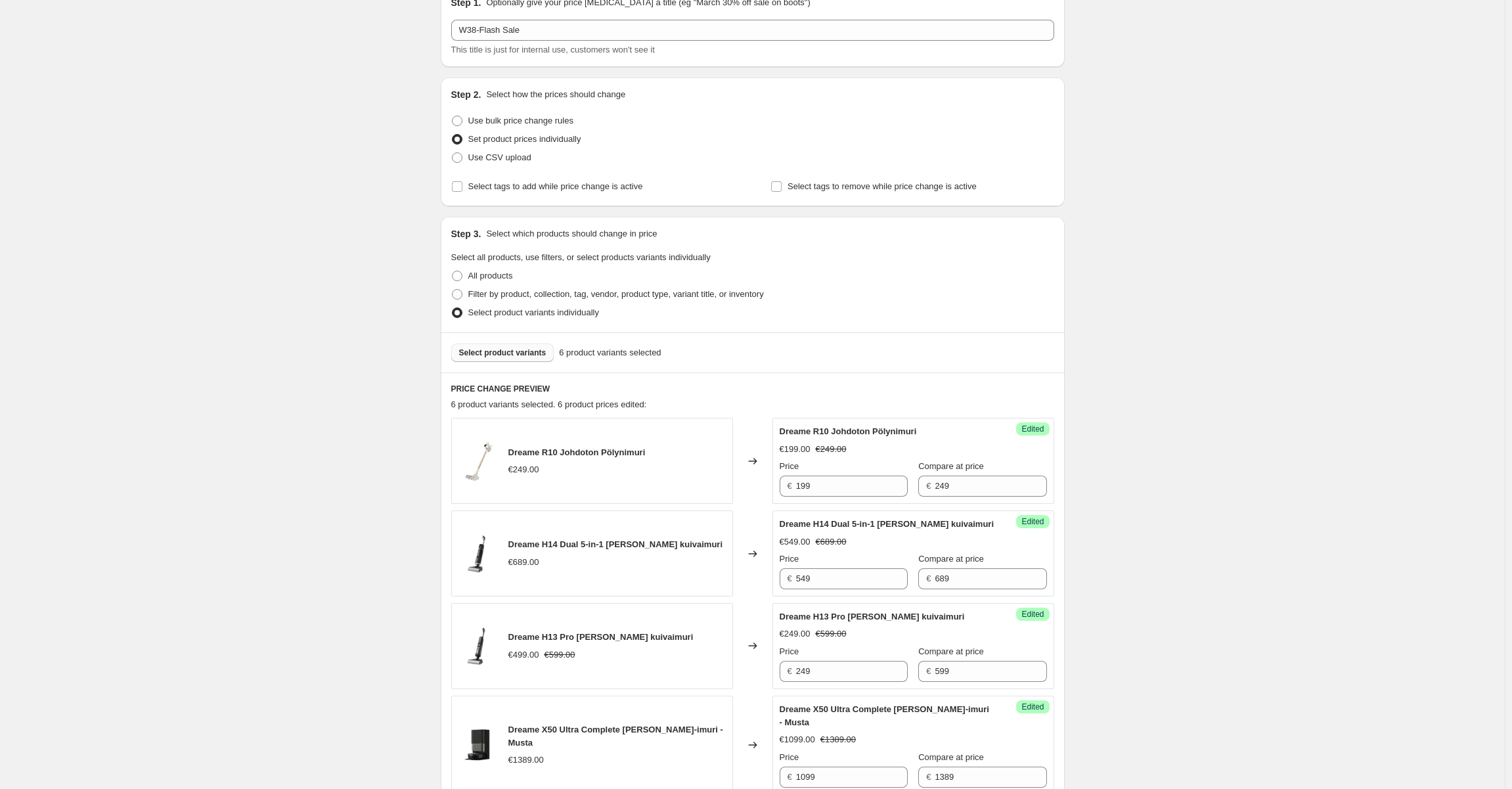
scroll to position [0, 0]
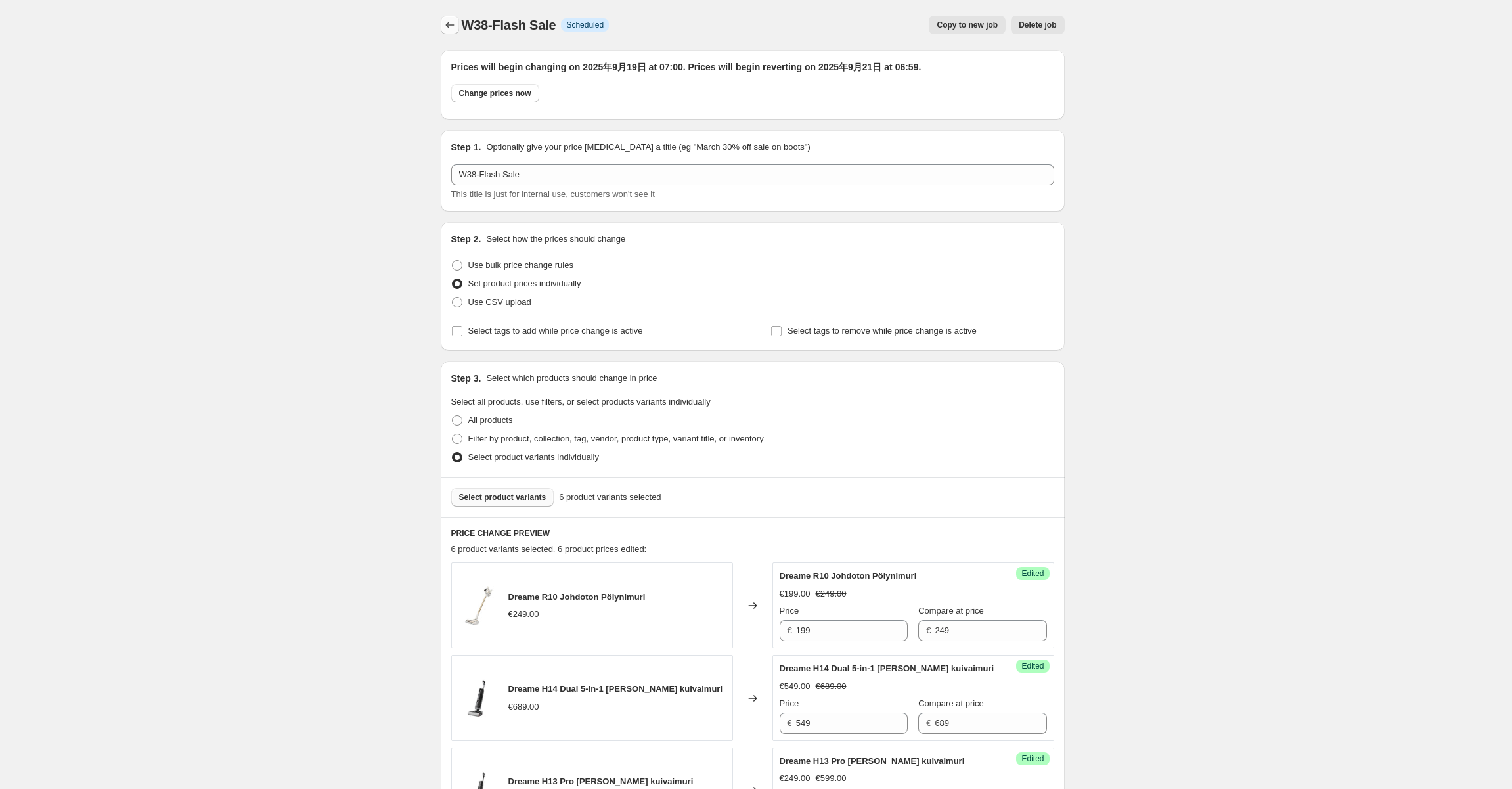
click at [455, 27] on icon "Price change jobs" at bounding box center [449, 24] width 13 height 13
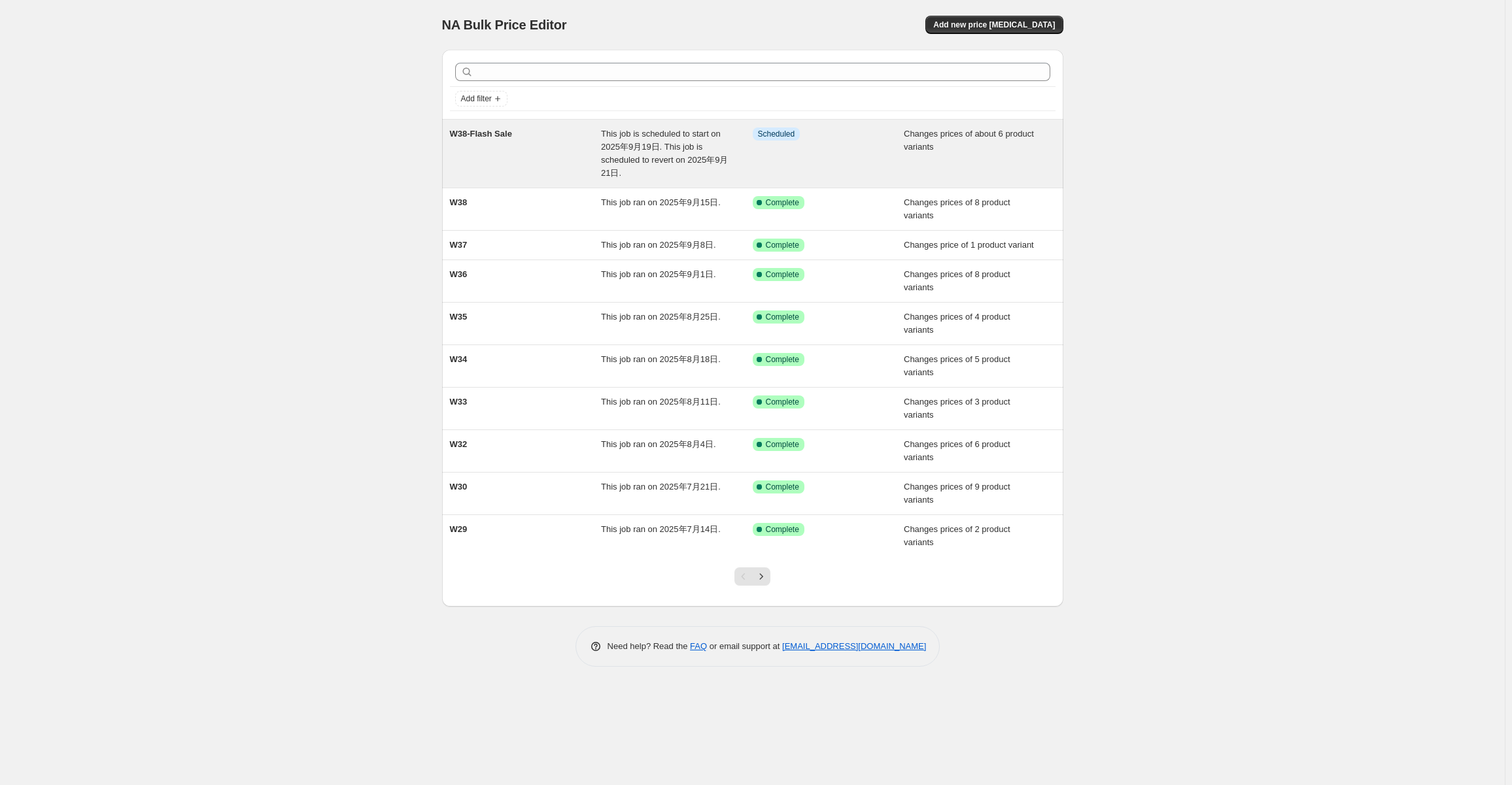
click at [588, 153] on div "W38-Flash Sale" at bounding box center [526, 154] width 152 height 53
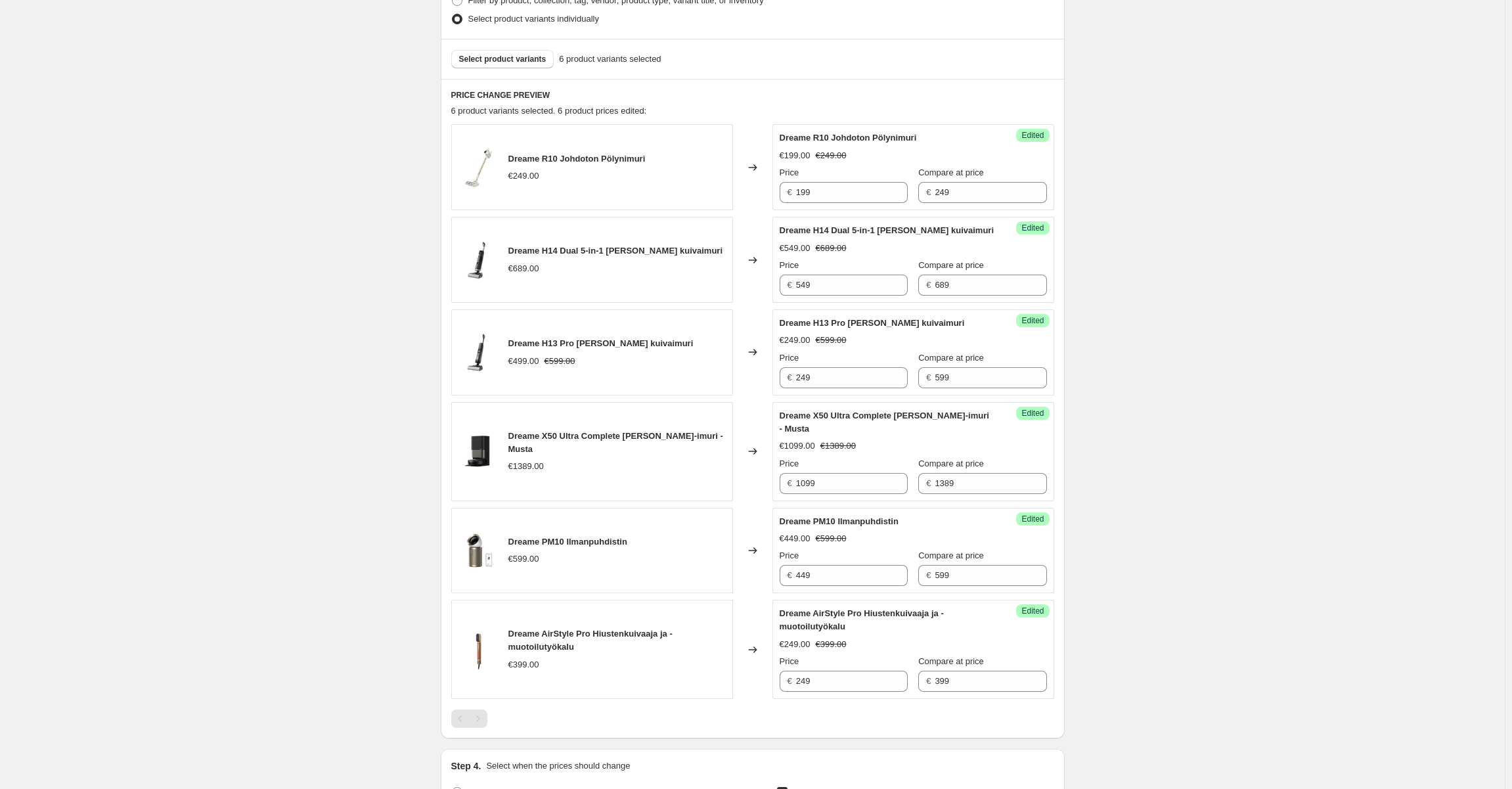
scroll to position [460, 0]
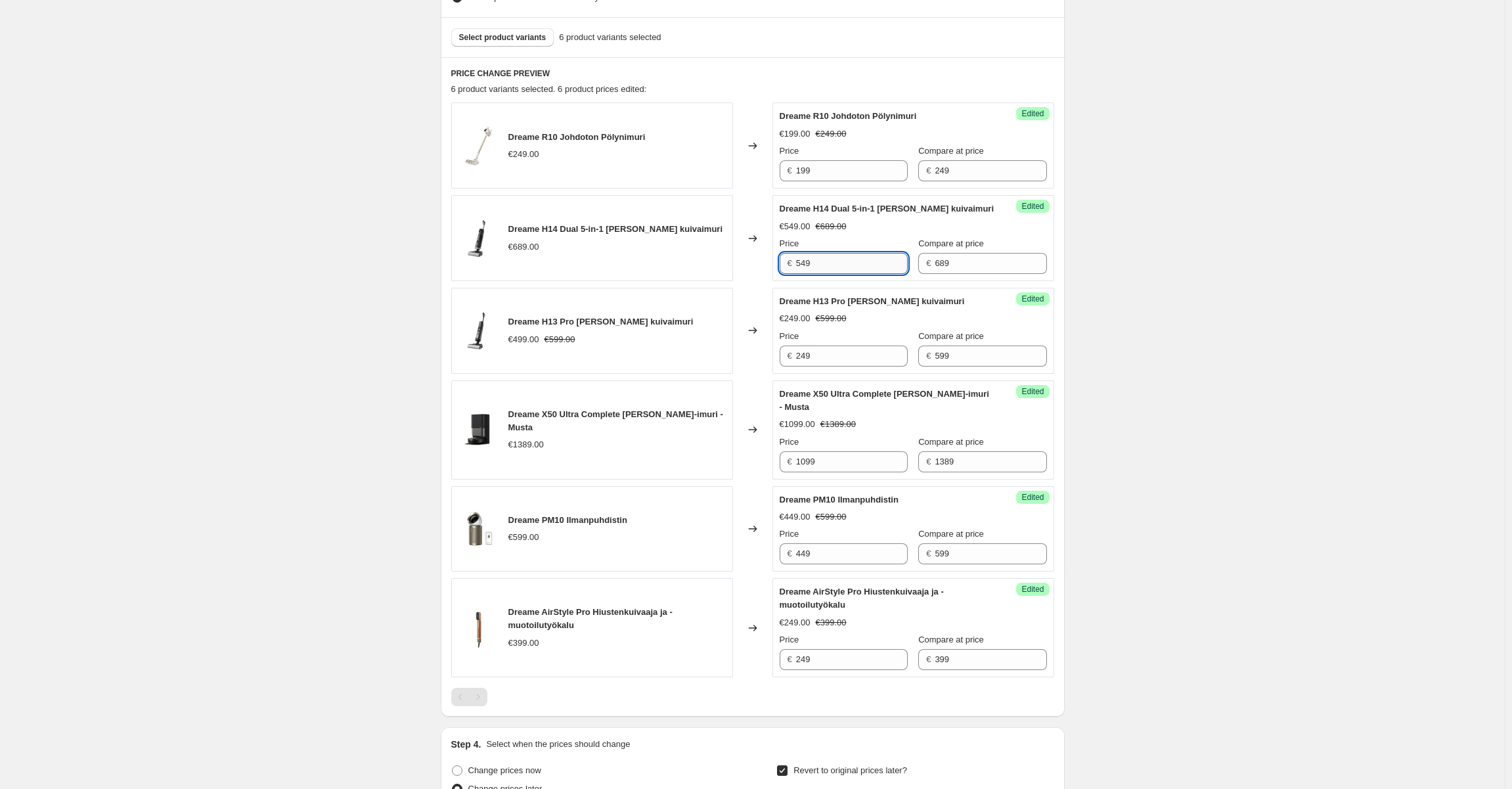
click at [812, 262] on input "549" at bounding box center [851, 264] width 112 height 21
click at [648, 256] on div "Dreame H14 Dual 5-in-1 [PERSON_NAME] kuivaimuri €689.00" at bounding box center [591, 238] width 282 height 86
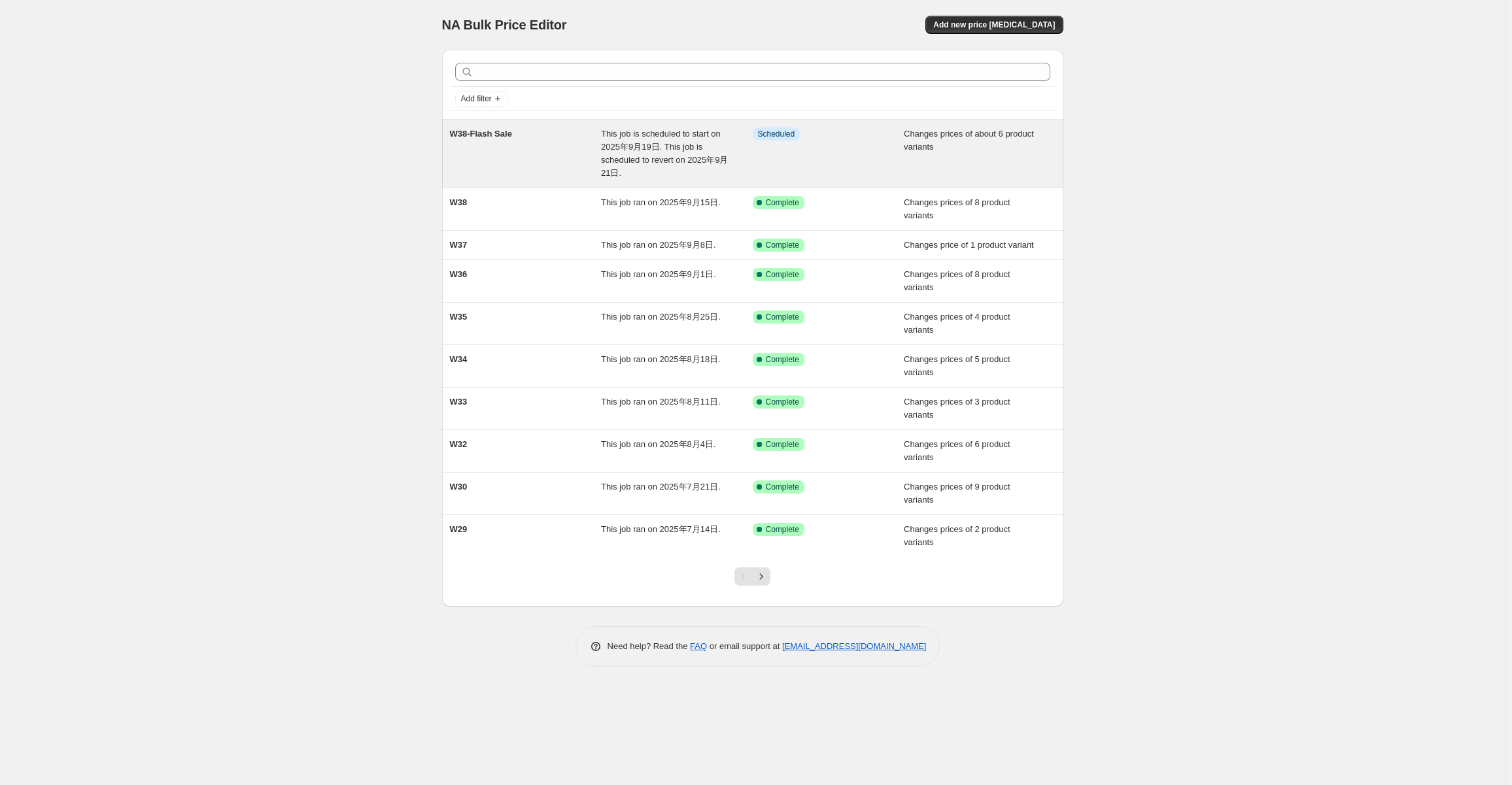
click at [525, 151] on div "W38-Flash Sale" at bounding box center [526, 154] width 152 height 53
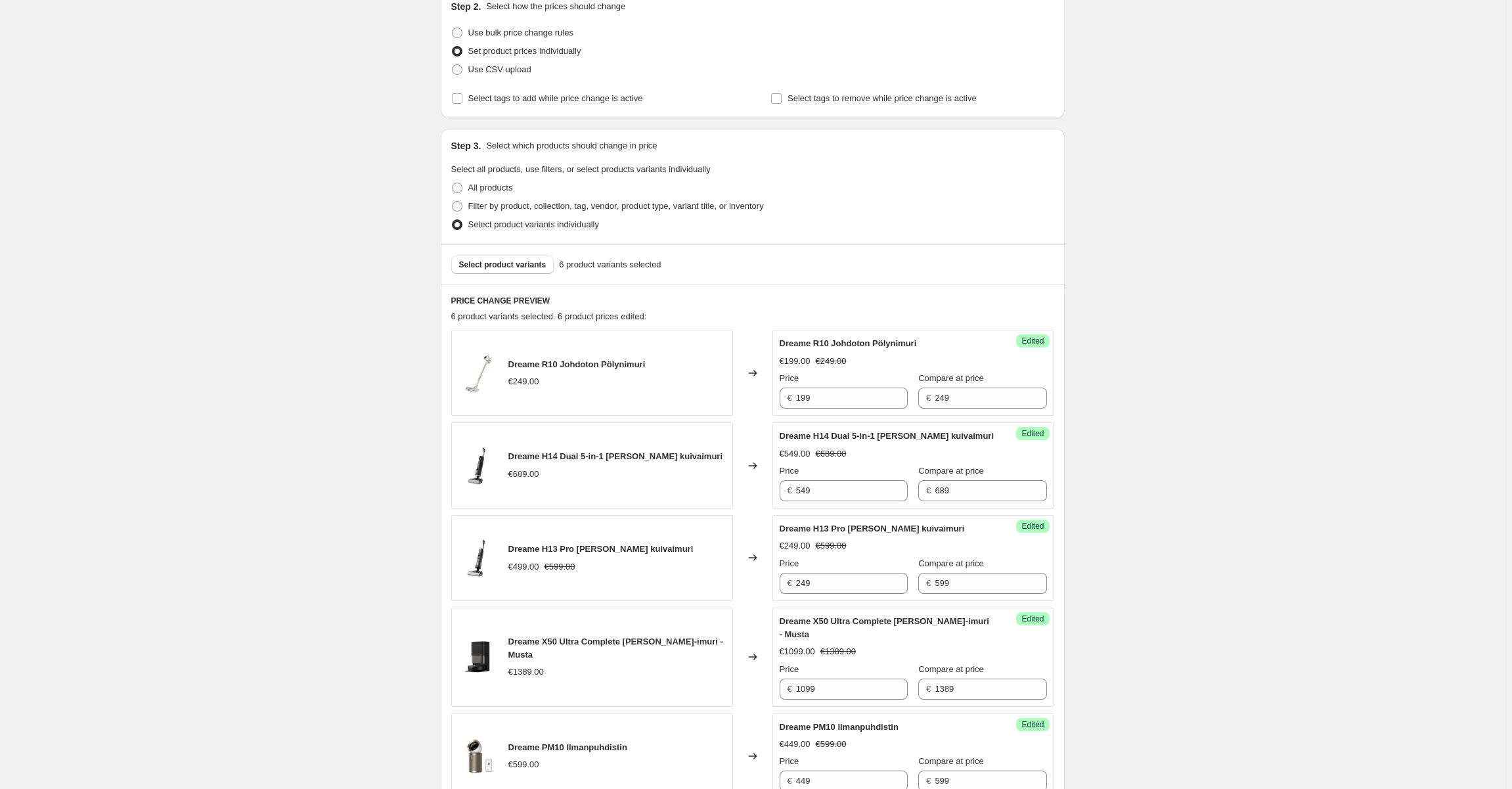
scroll to position [394, 0]
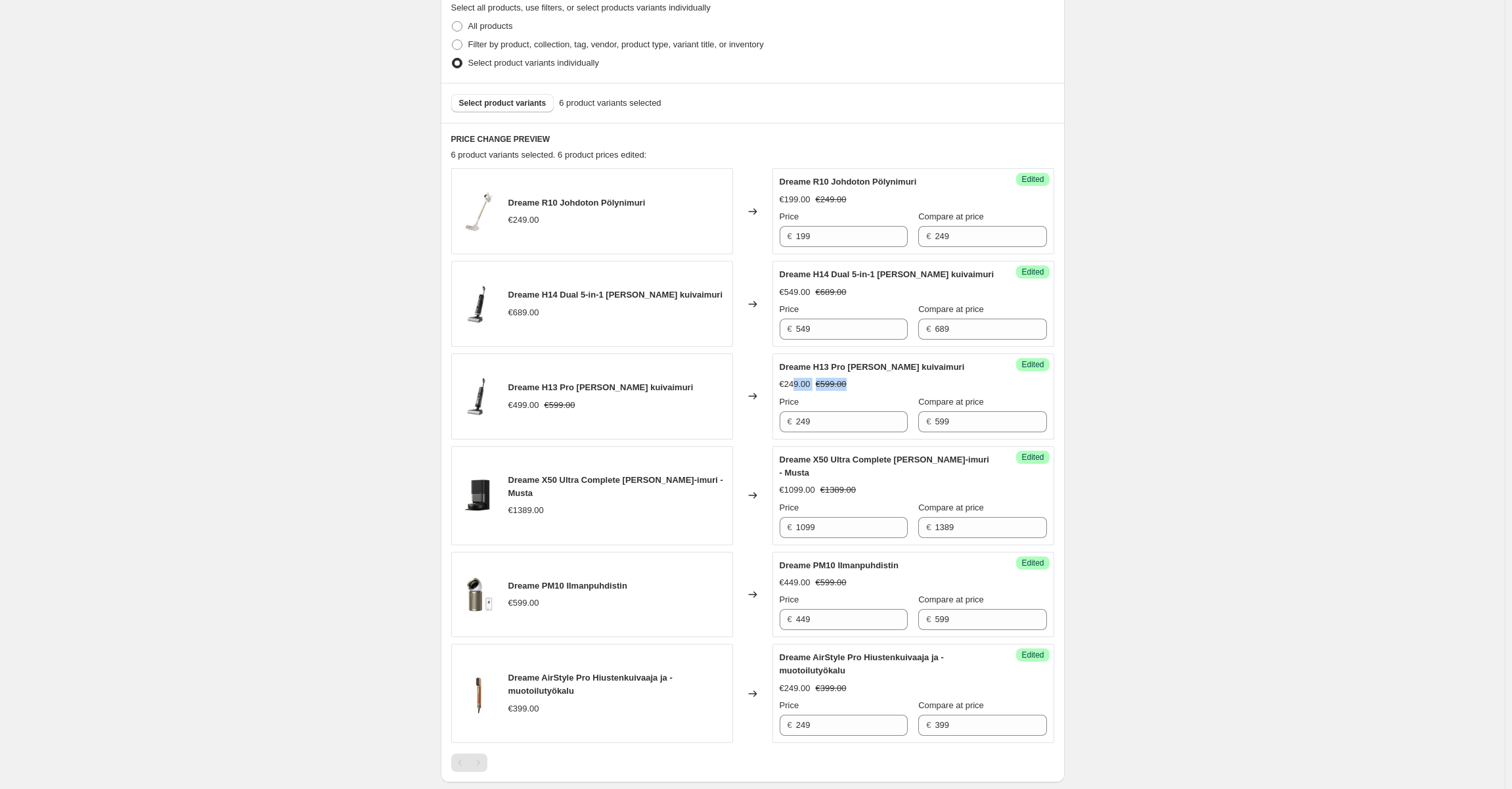
drag, startPoint x: 862, startPoint y: 389, endPoint x: 798, endPoint y: 386, distance: 64.1
click at [798, 386] on div "€249.00 €599.00" at bounding box center [913, 384] width 267 height 13
click at [823, 381] on strike "€599.00" at bounding box center [831, 384] width 31 height 13
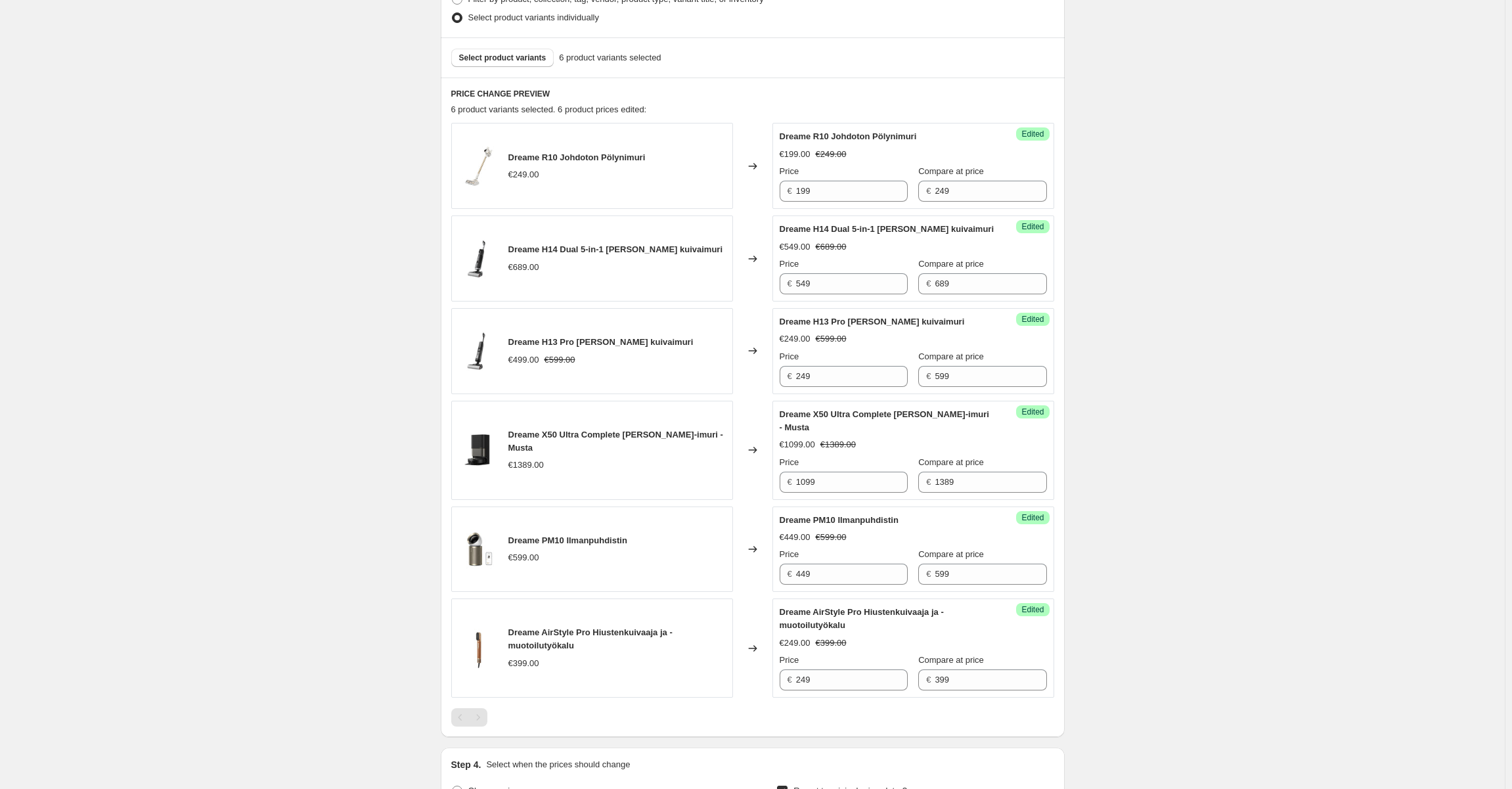
scroll to position [525, 0]
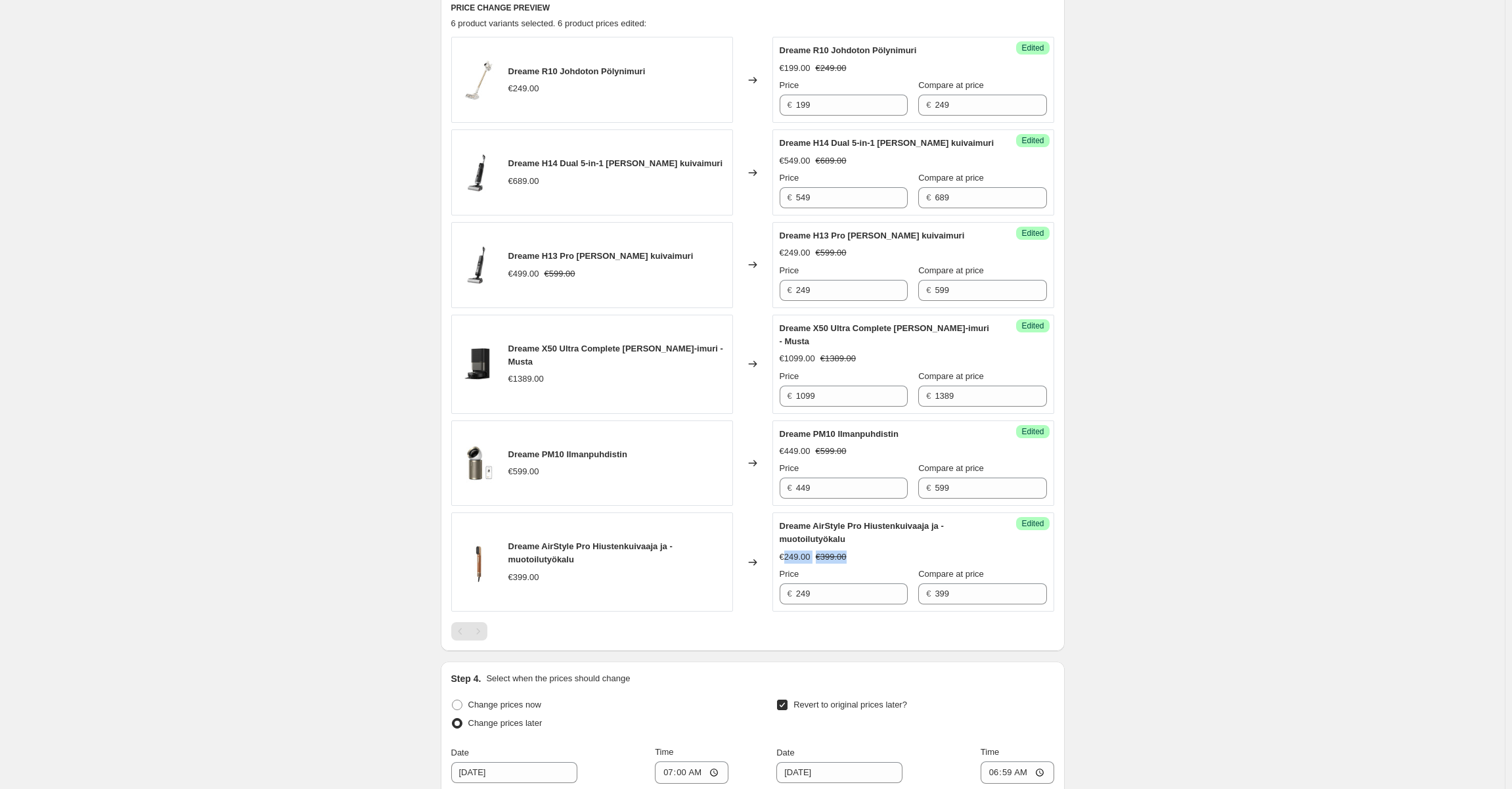
drag, startPoint x: 825, startPoint y: 559, endPoint x: 789, endPoint y: 558, distance: 36.0
click at [789, 558] on div "€249.00 €399.00" at bounding box center [913, 557] width 267 height 13
click at [804, 555] on div "€249.00" at bounding box center [795, 557] width 31 height 13
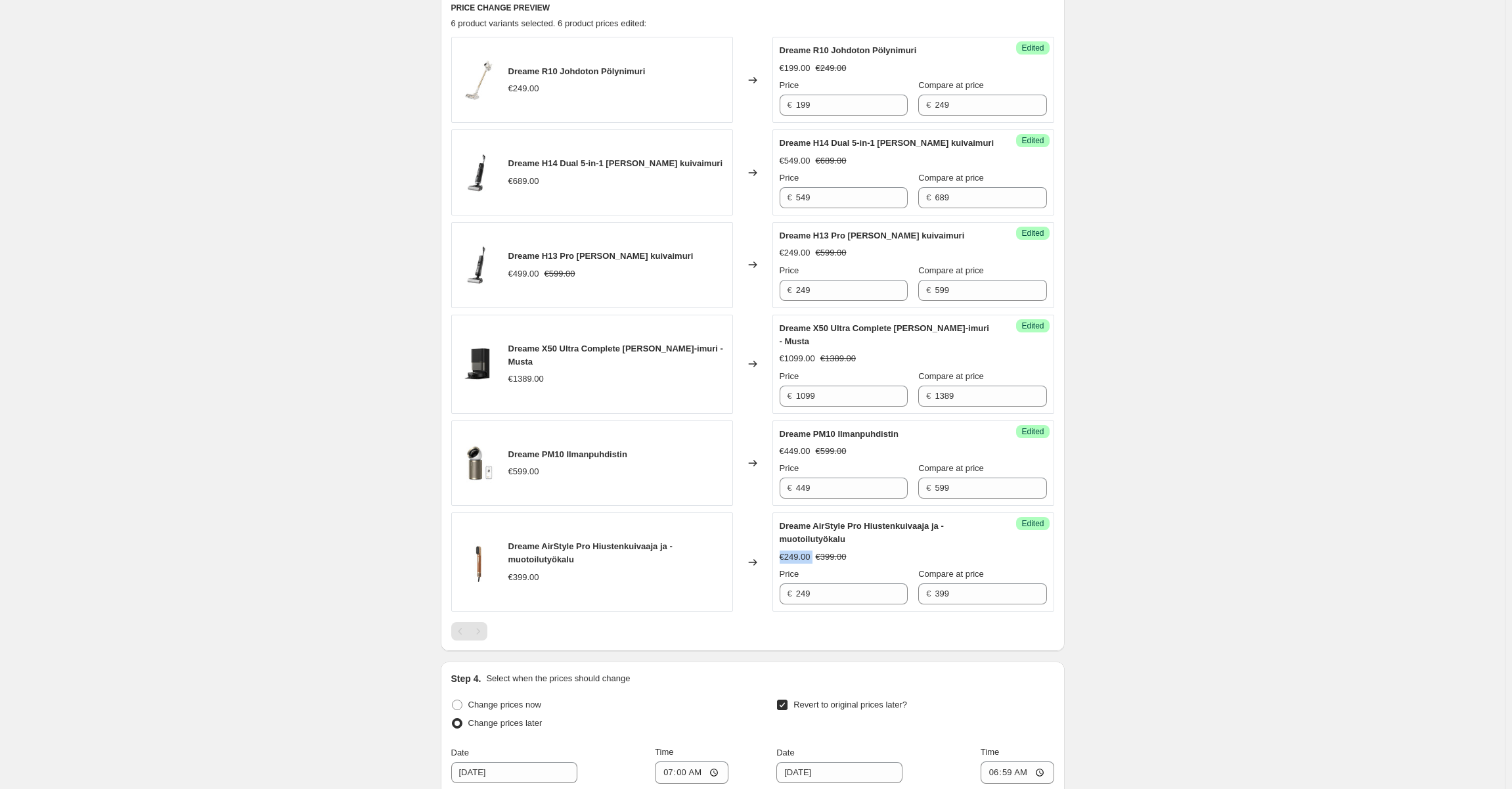
click at [804, 555] on div "€249.00" at bounding box center [795, 557] width 31 height 13
click at [889, 551] on div "€249.00 €399.00" at bounding box center [913, 557] width 267 height 13
click at [796, 454] on div "€449.00" at bounding box center [795, 451] width 31 height 13
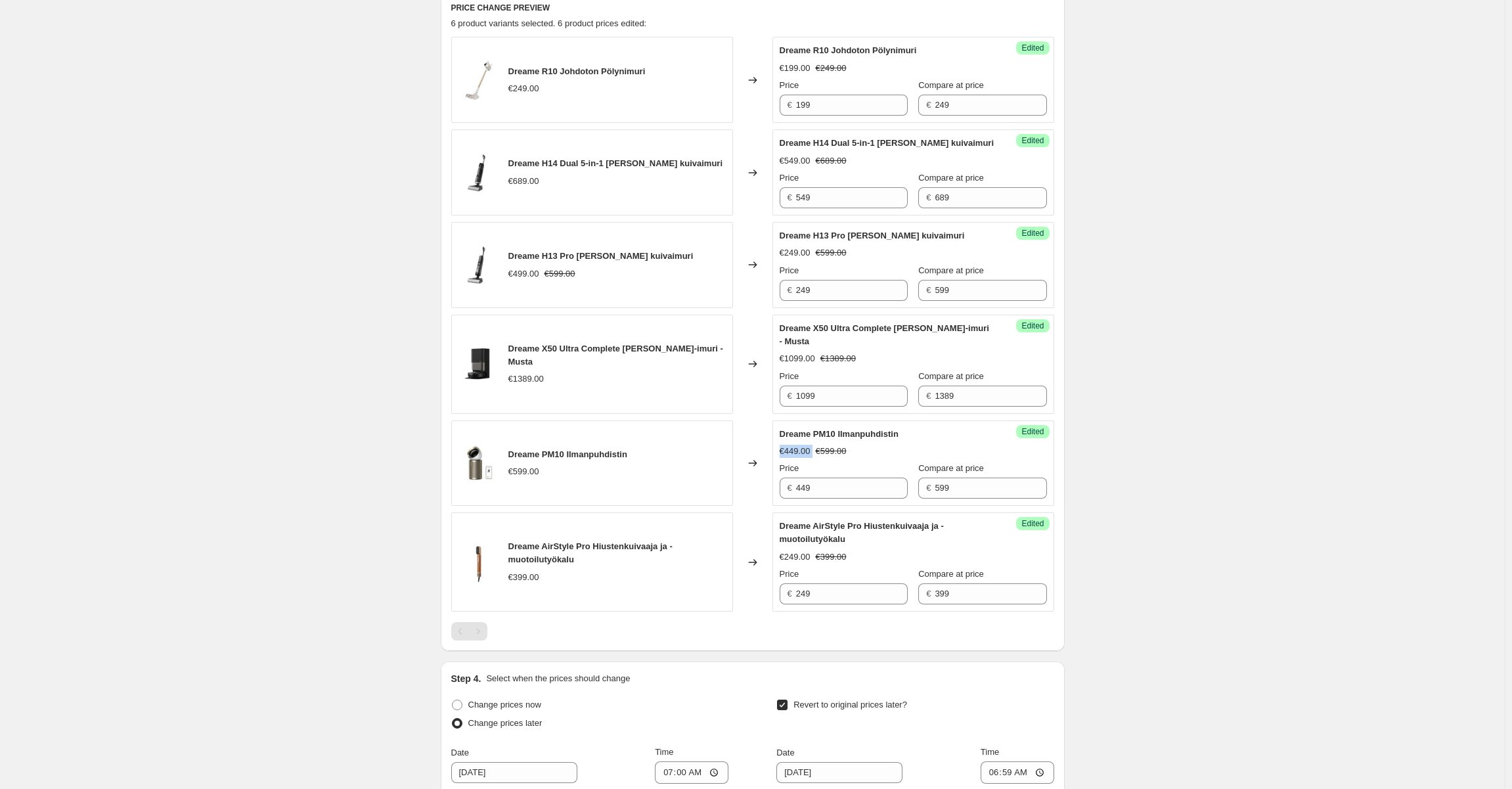
click at [796, 454] on div "€449.00" at bounding box center [795, 451] width 31 height 13
click at [785, 454] on div "€449.00" at bounding box center [795, 451] width 31 height 13
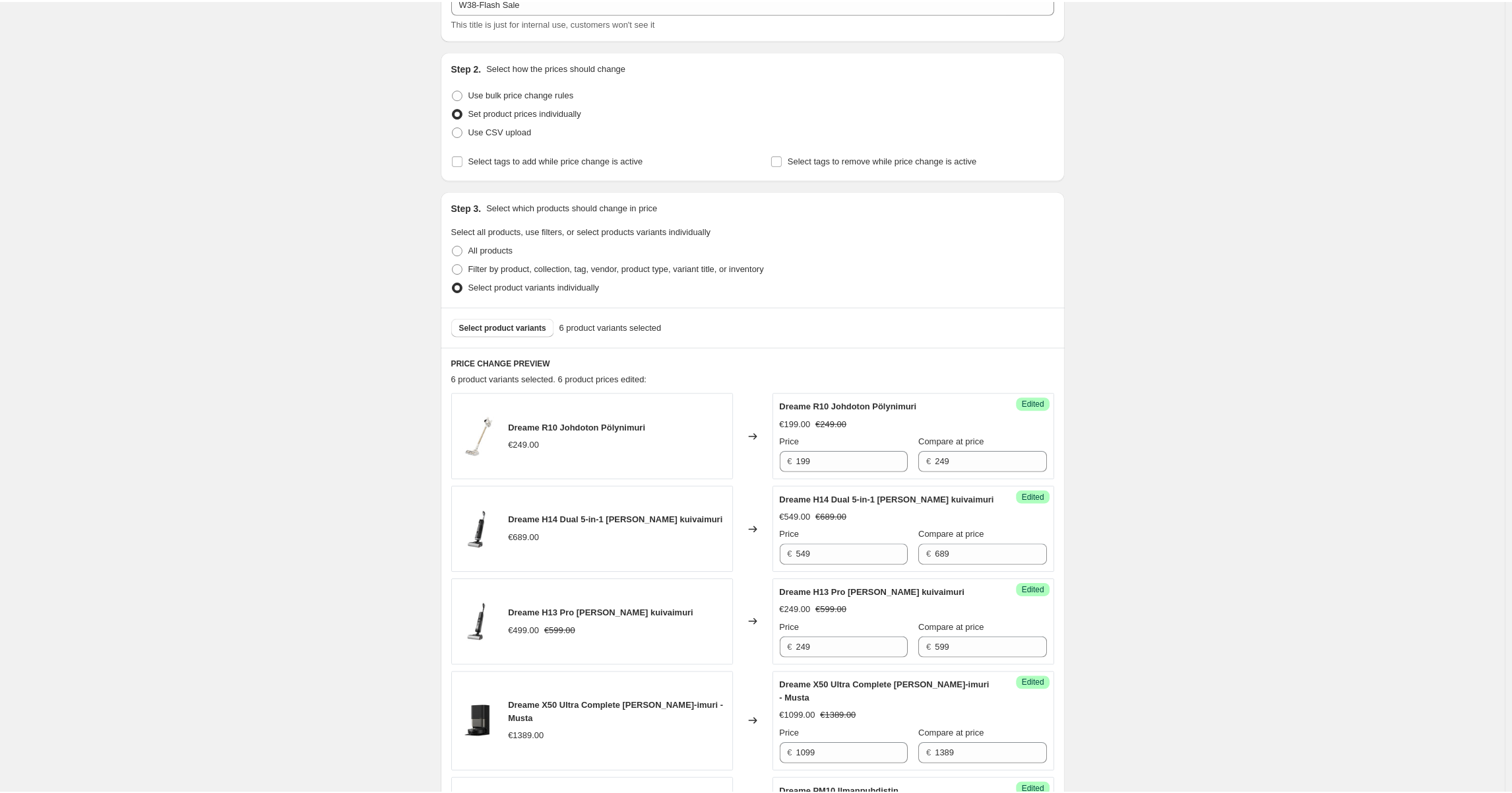
scroll to position [66, 0]
